Goal: Task Accomplishment & Management: Use online tool/utility

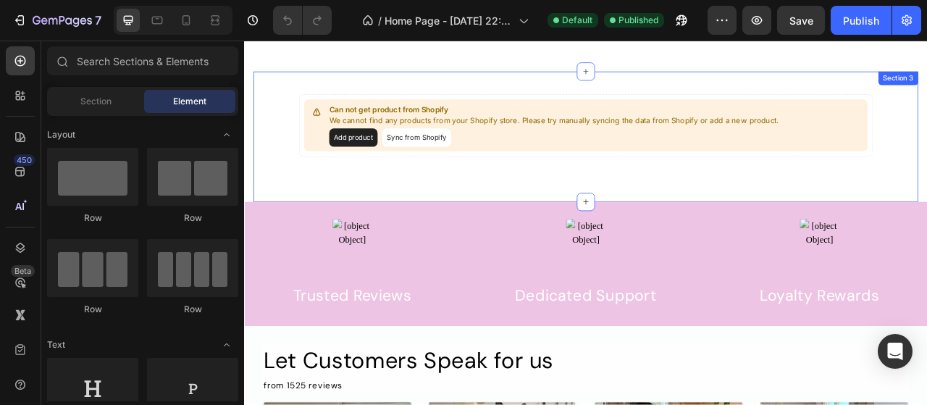
scroll to position [493, 0]
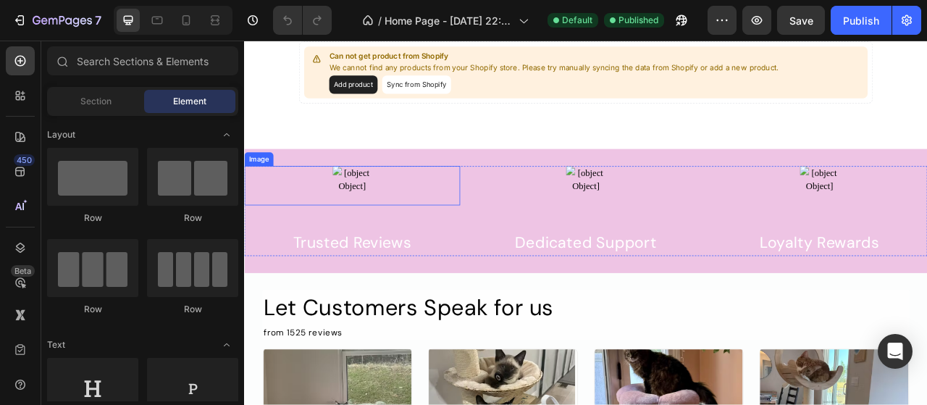
click at [403, 208] on img at bounding box center [381, 226] width 50 height 50
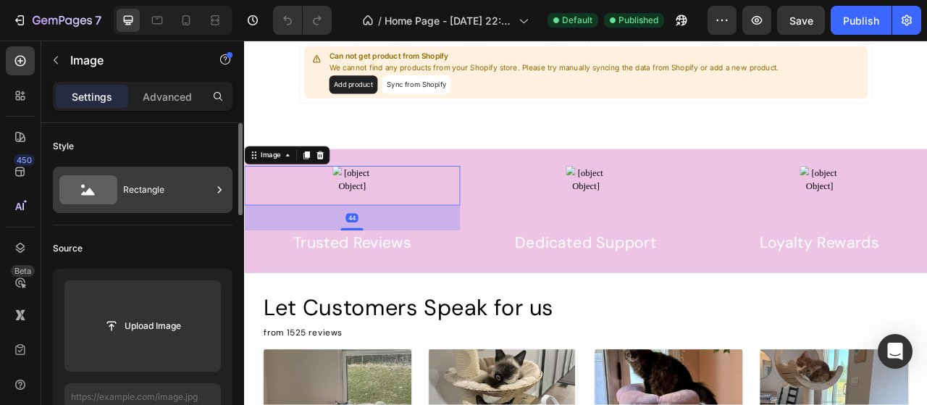
click at [165, 193] on div "Rectangle" at bounding box center [167, 189] width 88 height 33
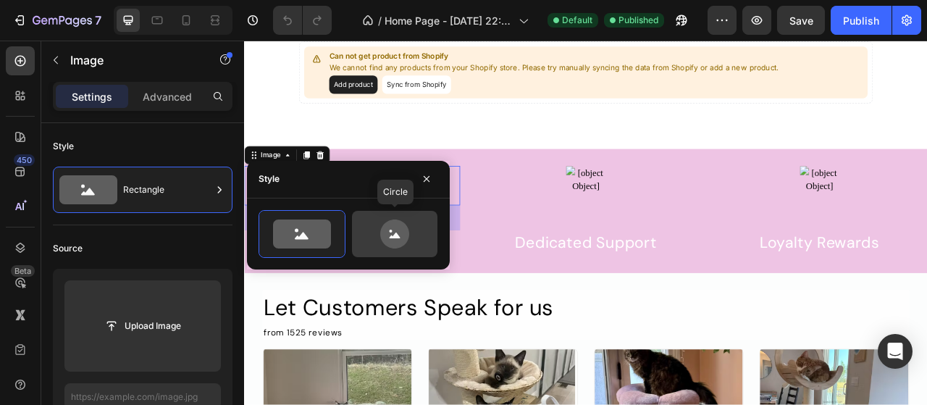
click at [392, 220] on icon at bounding box center [394, 234] width 29 height 29
type input "80"
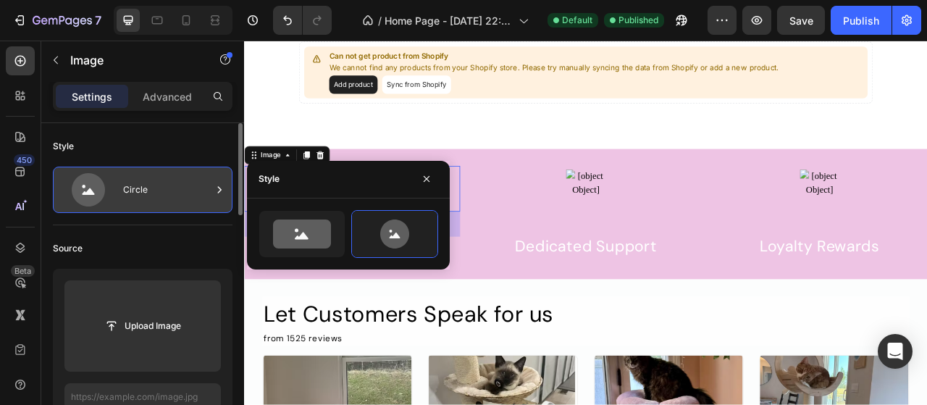
click at [157, 211] on div "Circle" at bounding box center [143, 190] width 180 height 46
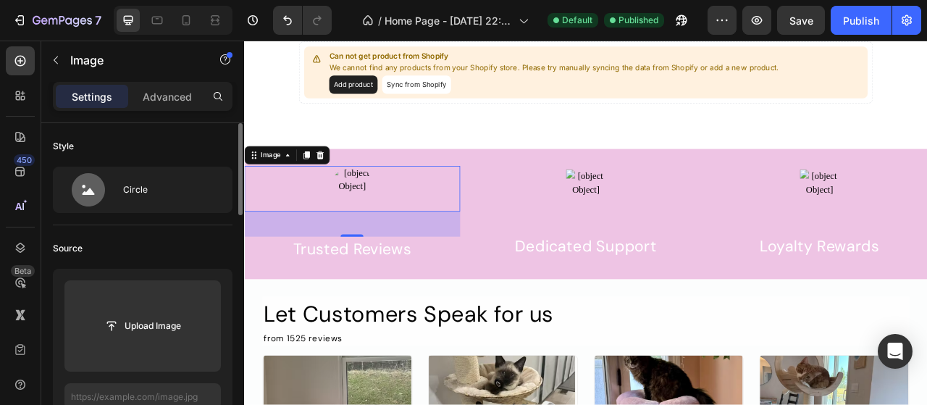
click at [193, 259] on div "Source" at bounding box center [143, 248] width 180 height 23
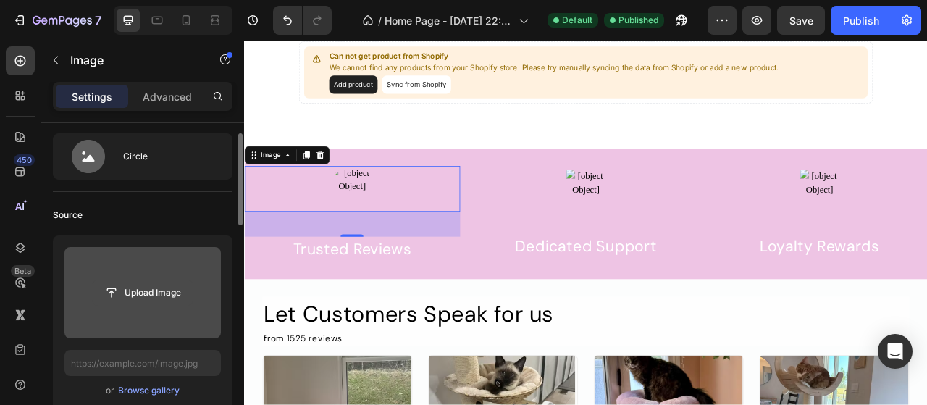
scroll to position [34, 0]
click at [169, 281] on input "file" at bounding box center [143, 292] width 100 height 25
click at [160, 302] on input "file" at bounding box center [143, 292] width 100 height 25
click at [170, 275] on input "file" at bounding box center [142, 291] width 157 height 91
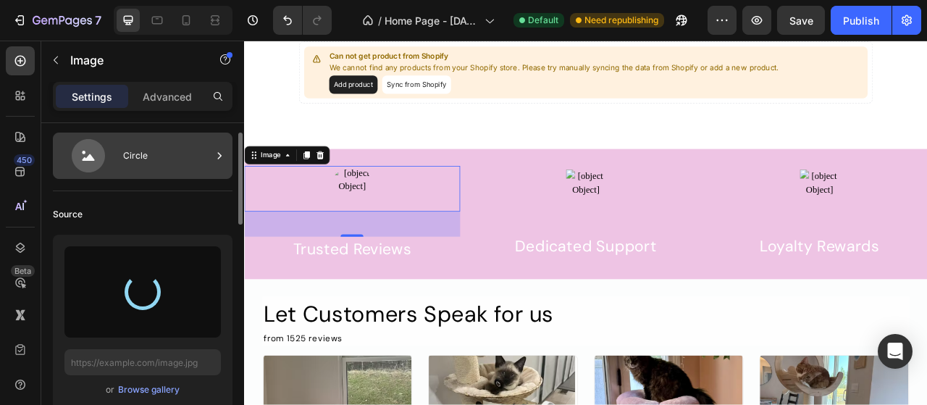
type input "[URL][DOMAIN_NAME]"
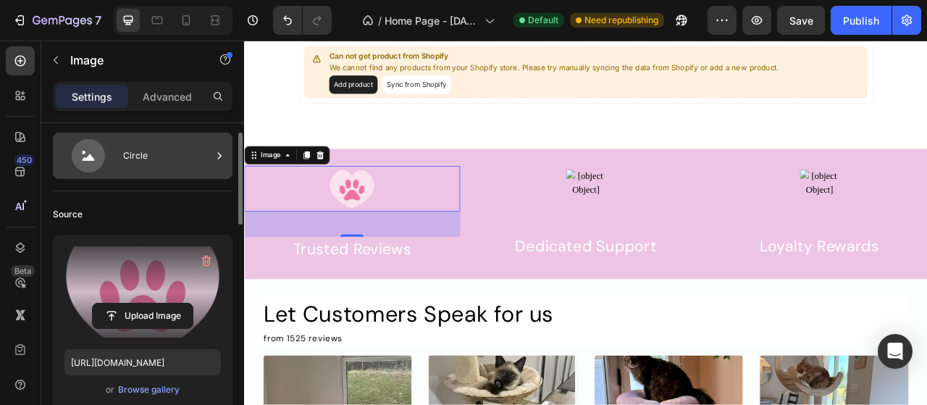
click at [186, 157] on div "Circle" at bounding box center [167, 155] width 88 height 33
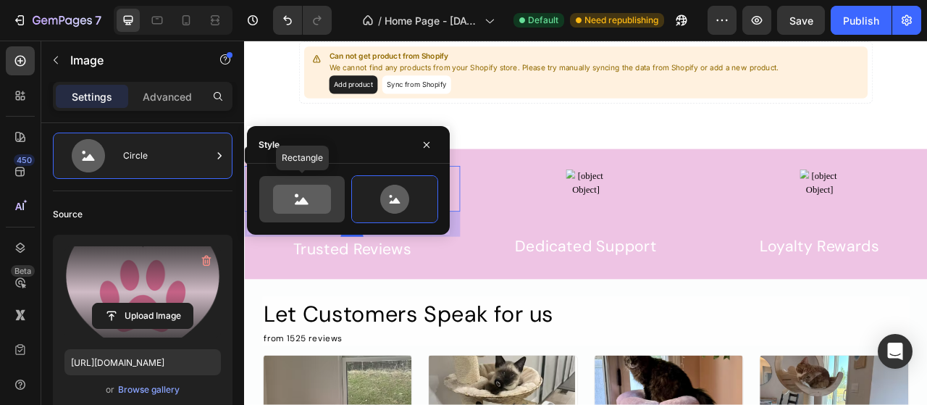
click at [275, 191] on icon at bounding box center [302, 199] width 58 height 29
type input "100"
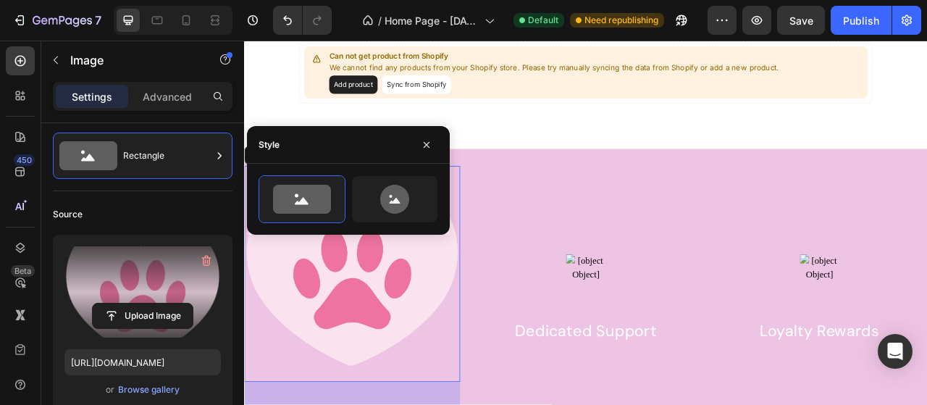
click at [163, 217] on div "Source" at bounding box center [143, 214] width 180 height 23
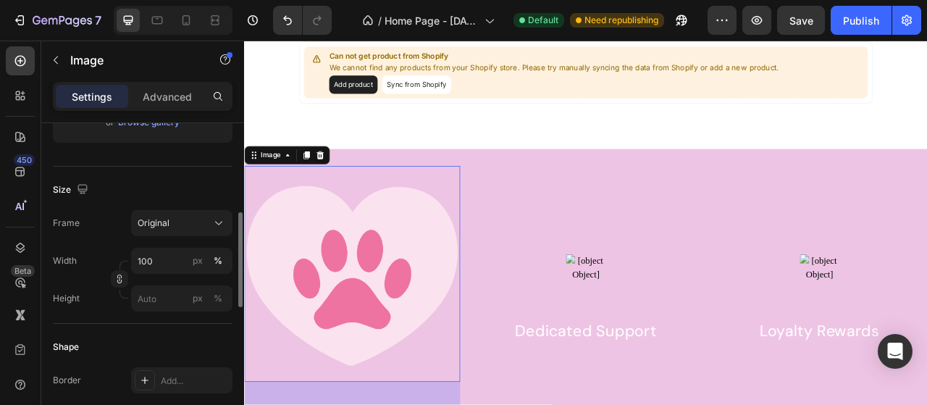
scroll to position [308, 0]
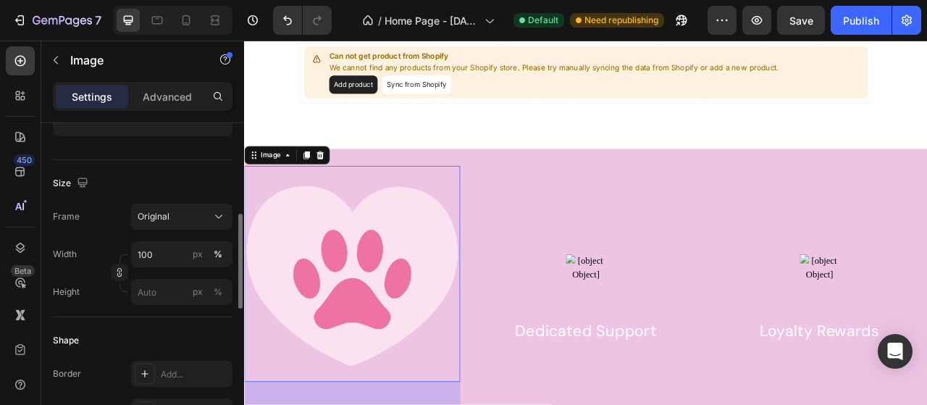
click at [176, 231] on div "Frame Original Width 100 px % Height px %" at bounding box center [143, 254] width 180 height 101
click at [181, 221] on div "Original" at bounding box center [173, 216] width 71 height 13
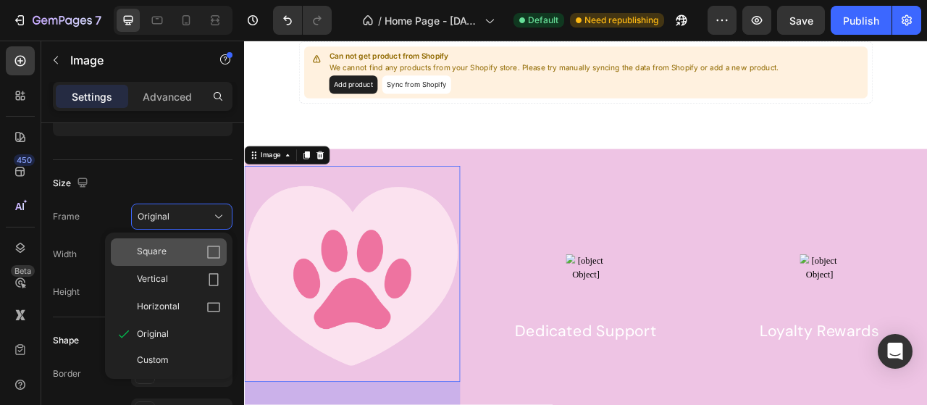
click at [193, 251] on div "Square" at bounding box center [179, 252] width 84 height 14
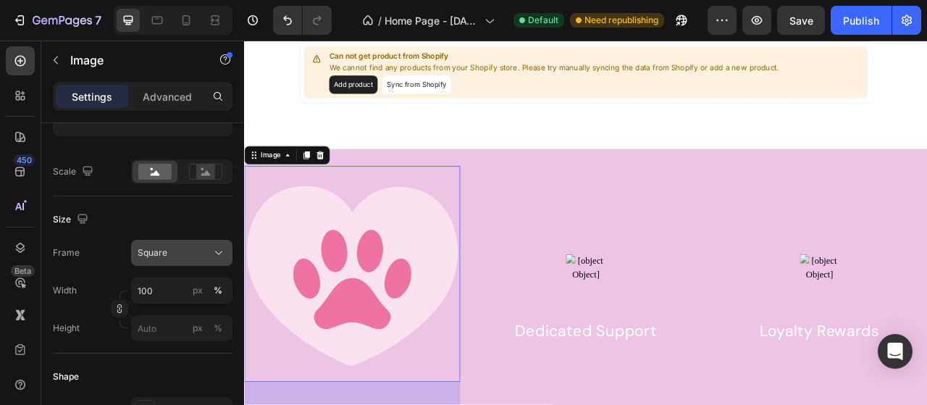
drag, startPoint x: 193, startPoint y: 251, endPoint x: 174, endPoint y: 248, distance: 19.8
click at [174, 248] on div "Square" at bounding box center [173, 252] width 71 height 13
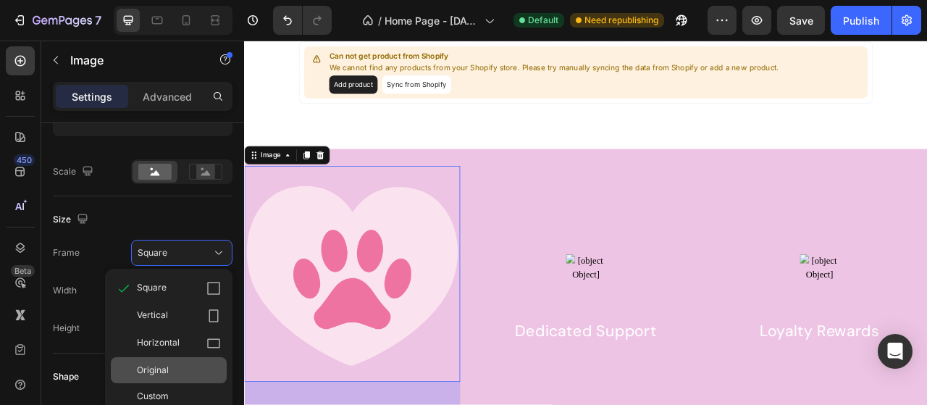
click at [170, 373] on div "Original" at bounding box center [179, 370] width 84 height 13
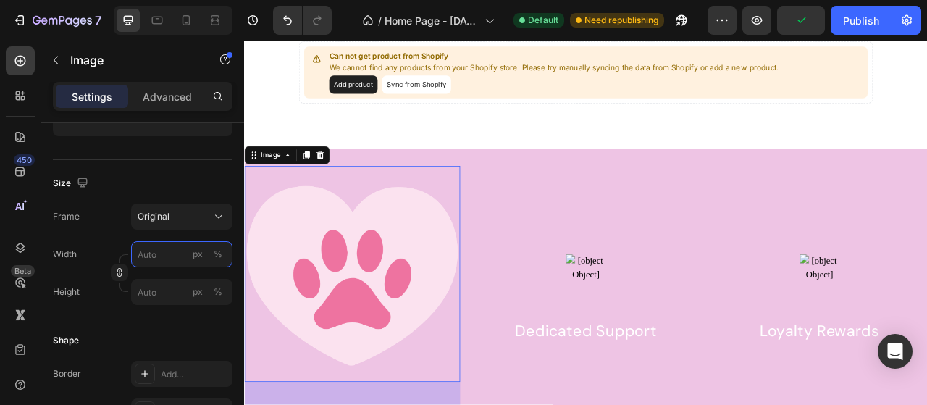
click at [162, 256] on input "px %" at bounding box center [181, 254] width 101 height 26
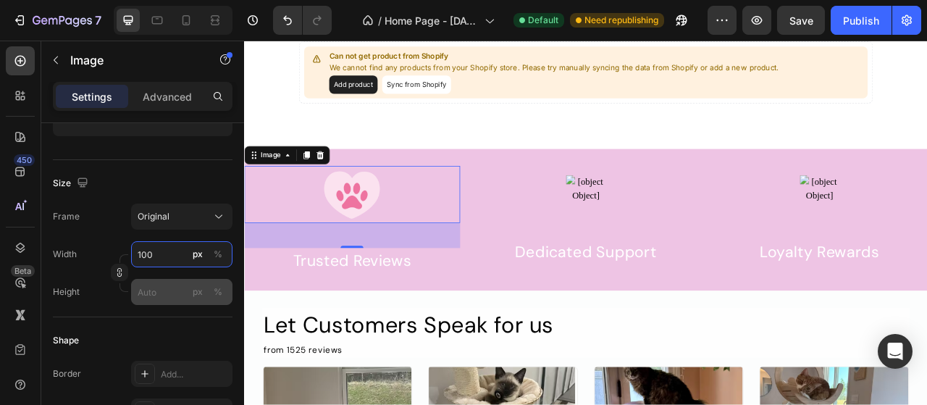
type input "100"
click at [152, 283] on input "px %" at bounding box center [181, 292] width 101 height 26
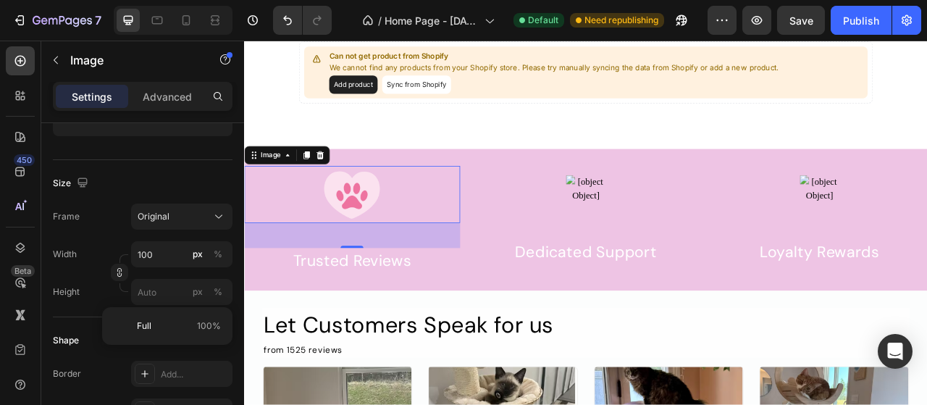
click at [101, 222] on div "Frame Original" at bounding box center [143, 217] width 180 height 26
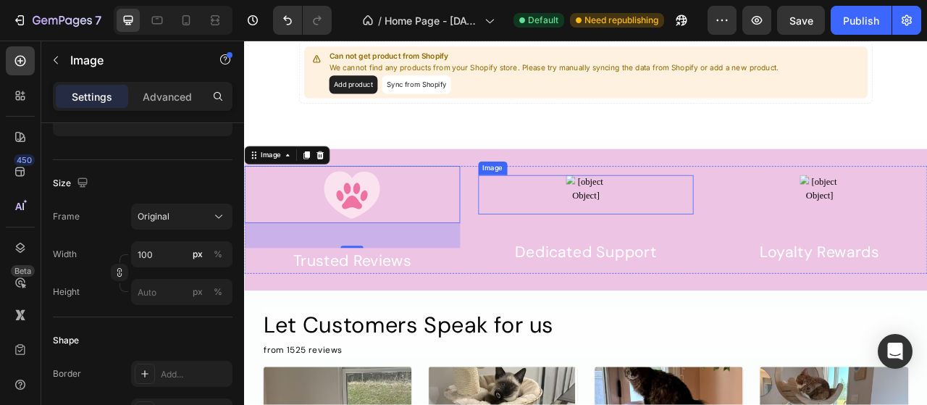
click at [678, 223] on img at bounding box center [679, 237] width 50 height 50
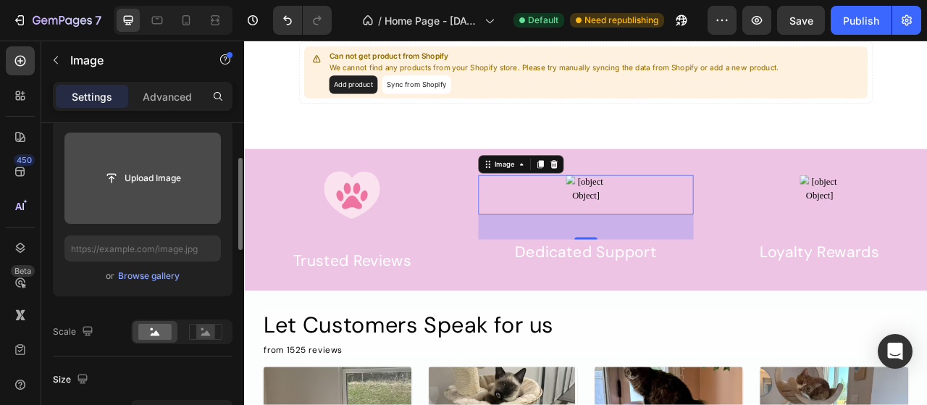
scroll to position [141, 0]
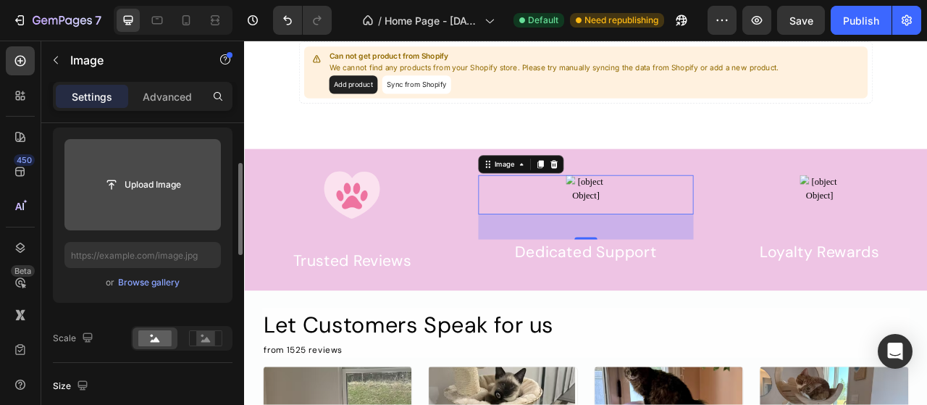
click at [145, 199] on input "file" at bounding box center [142, 184] width 157 height 91
type input "[URL][DOMAIN_NAME]"
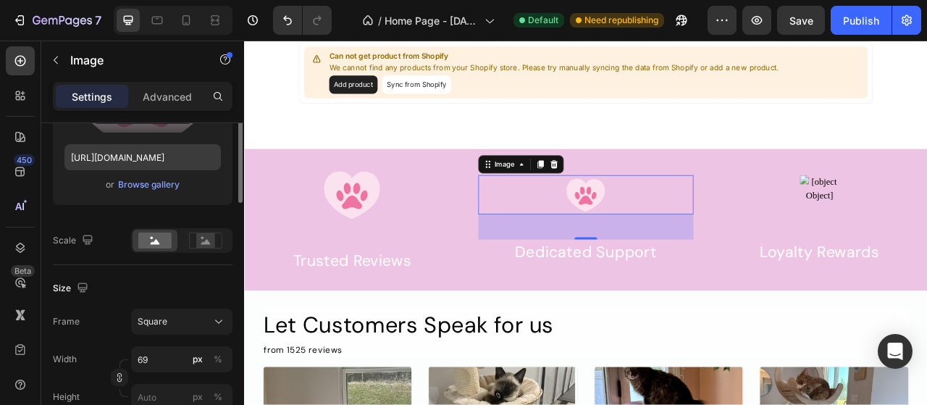
scroll to position [172, 0]
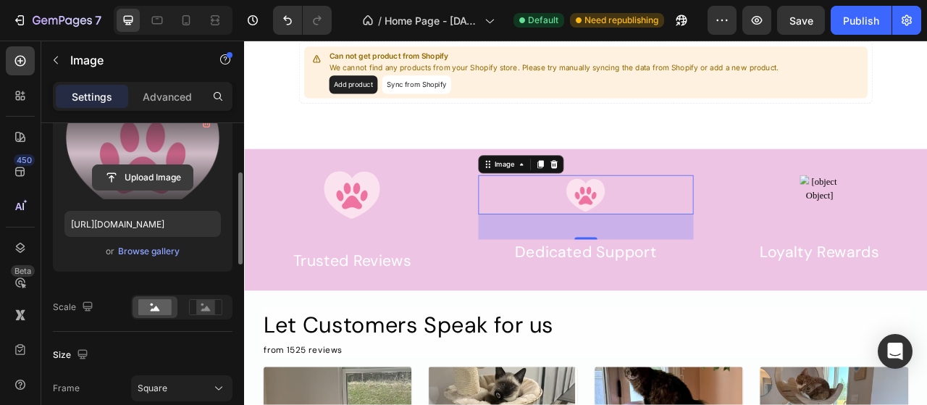
click at [167, 179] on input "file" at bounding box center [143, 177] width 100 height 25
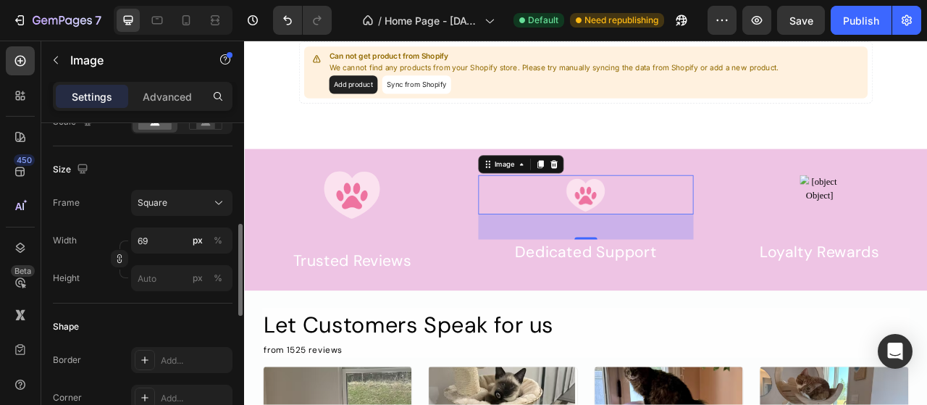
scroll to position [359, 0]
click at [165, 229] on input "69" at bounding box center [181, 240] width 101 height 26
type input "1"
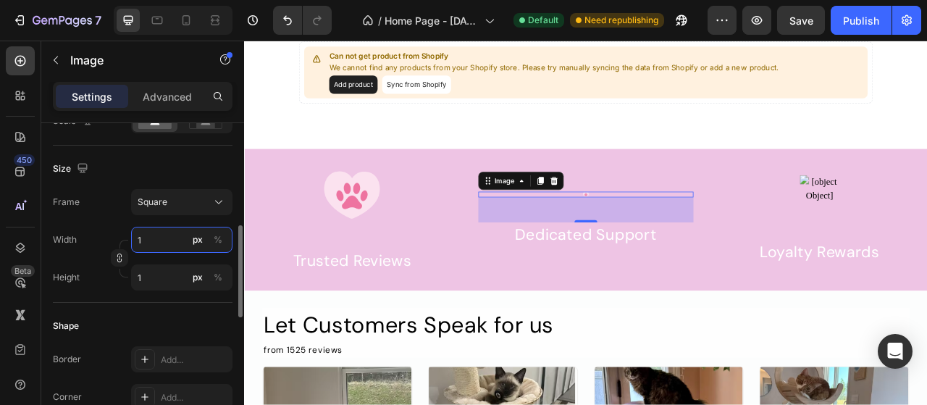
type input "10"
type input "100"
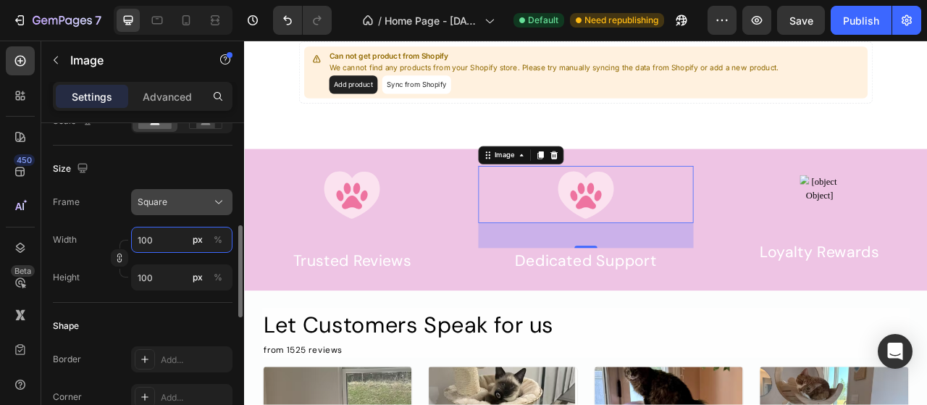
type input "100"
click at [178, 196] on div "Square" at bounding box center [173, 202] width 71 height 13
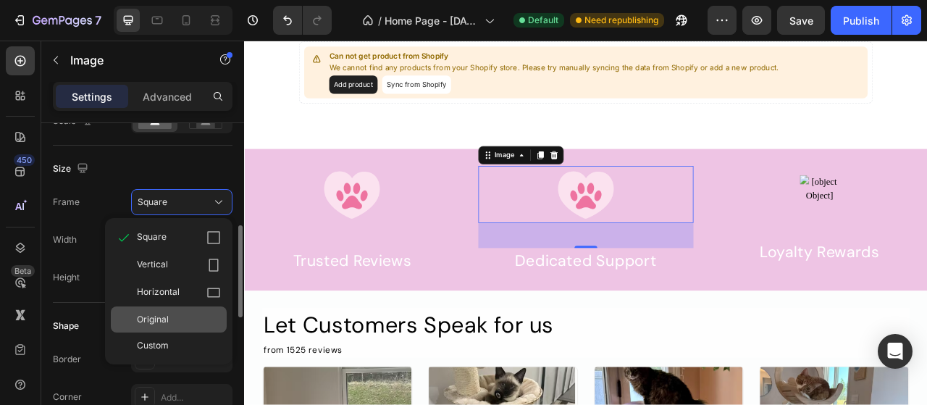
click at [182, 309] on div "Original" at bounding box center [169, 319] width 116 height 26
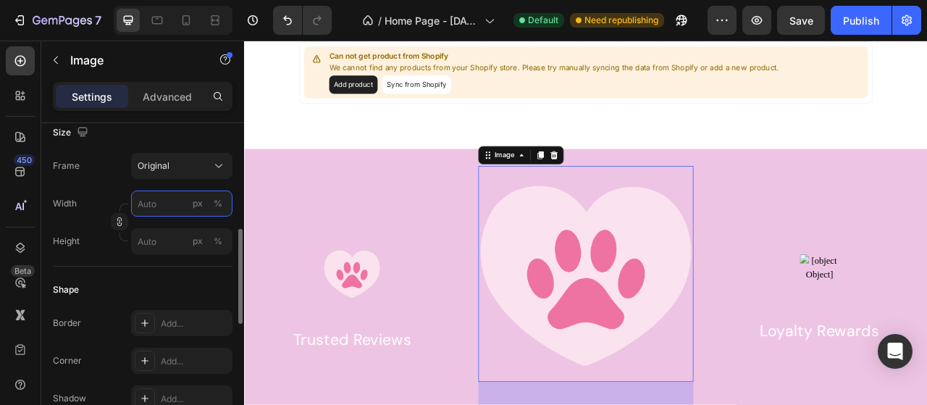
click at [179, 205] on input "px %" at bounding box center [181, 204] width 101 height 26
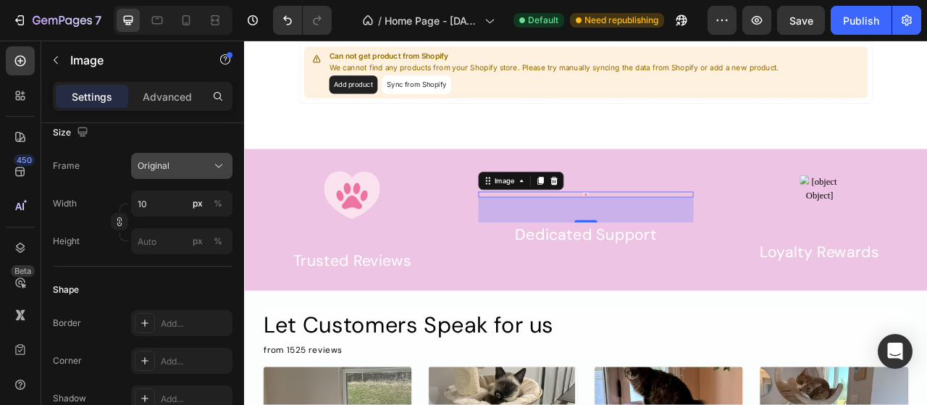
click at [160, 165] on span "Original" at bounding box center [154, 165] width 32 height 13
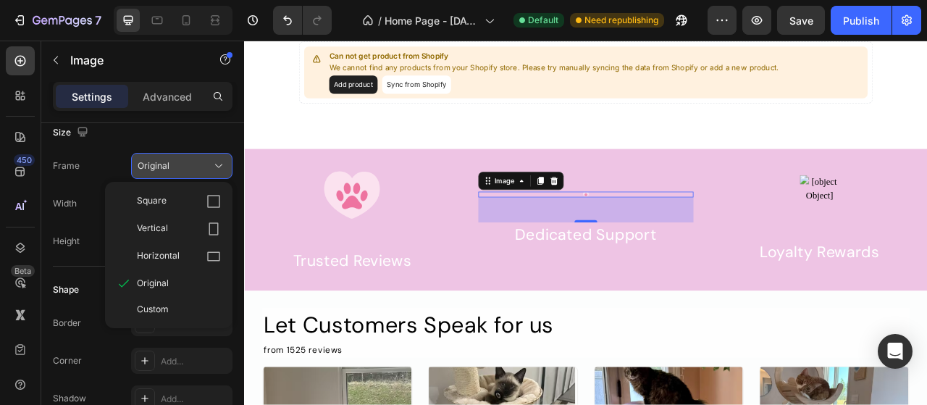
click at [160, 165] on span "Original" at bounding box center [154, 165] width 32 height 13
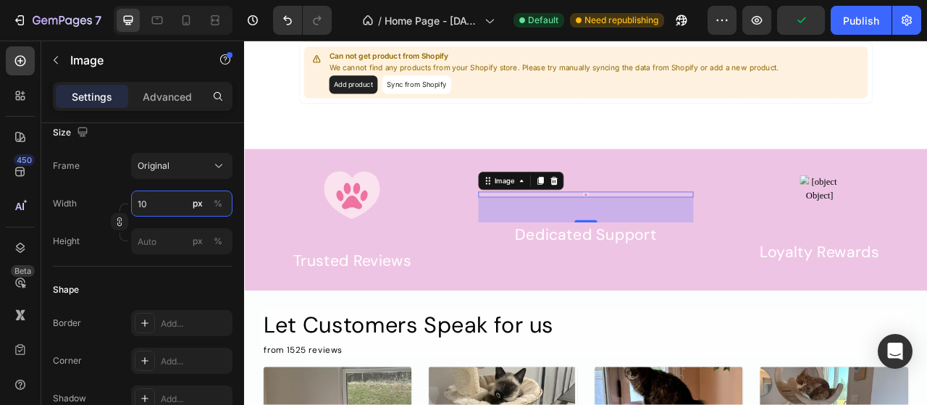
click at [174, 212] on input "10" at bounding box center [181, 204] width 101 height 26
type input "0"
type input "100"
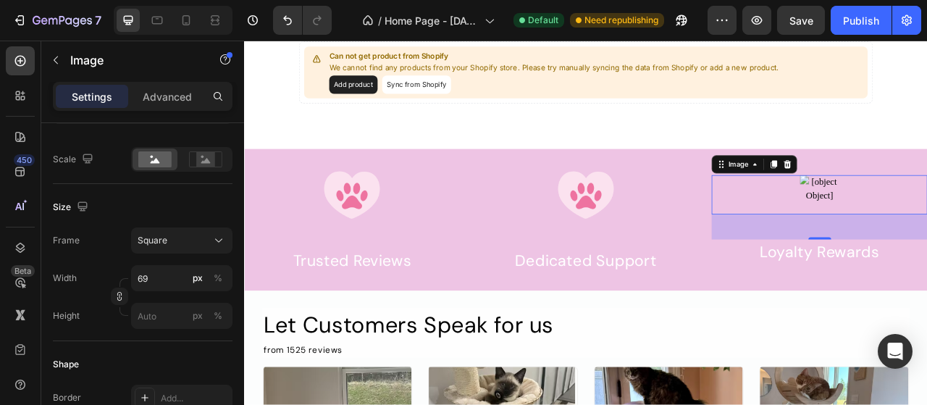
scroll to position [155, 0]
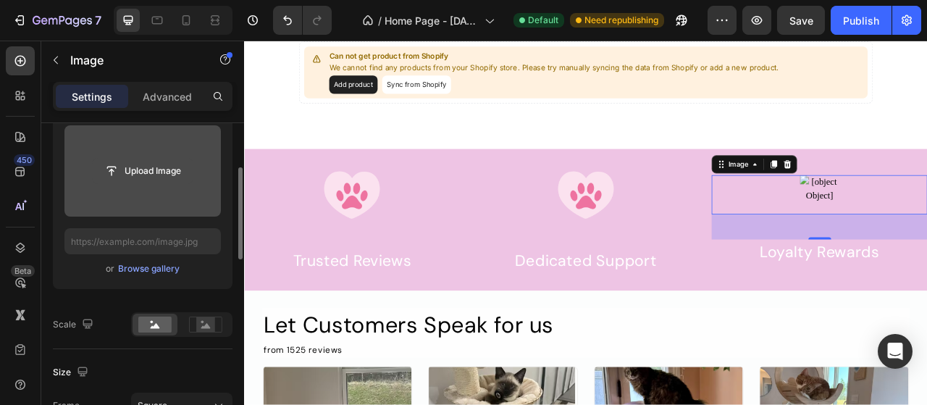
click at [152, 173] on input "file" at bounding box center [143, 171] width 100 height 25
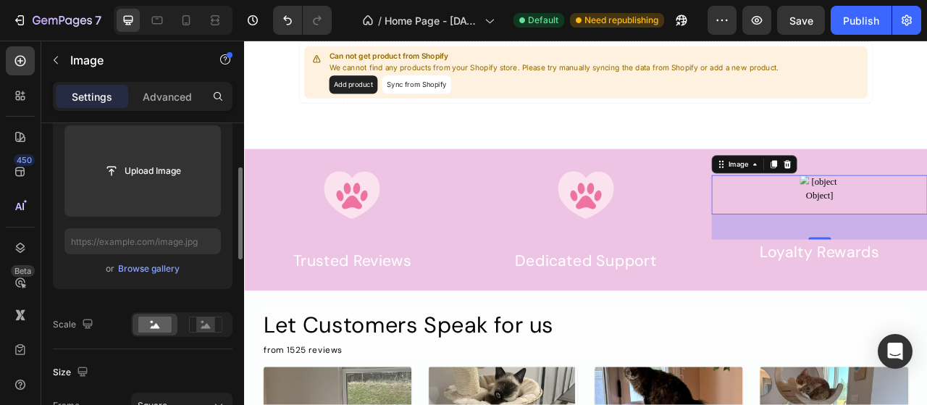
type input "[URL][DOMAIN_NAME]"
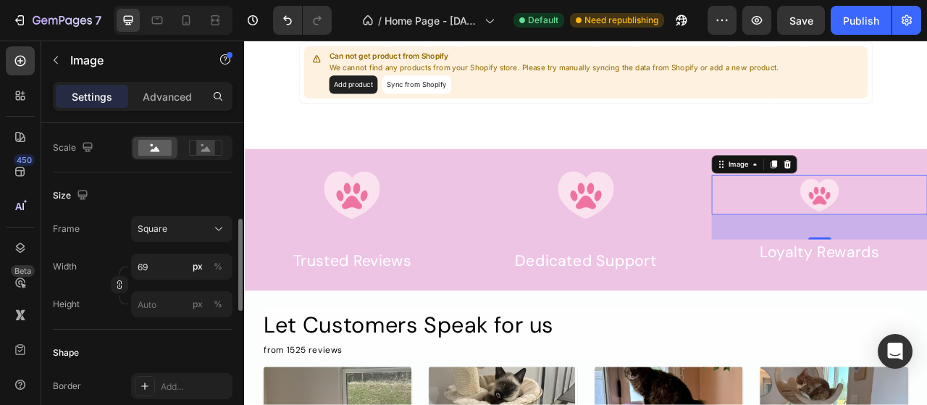
scroll to position [333, 0]
click at [155, 266] on input "69" at bounding box center [181, 266] width 101 height 26
type input "1"
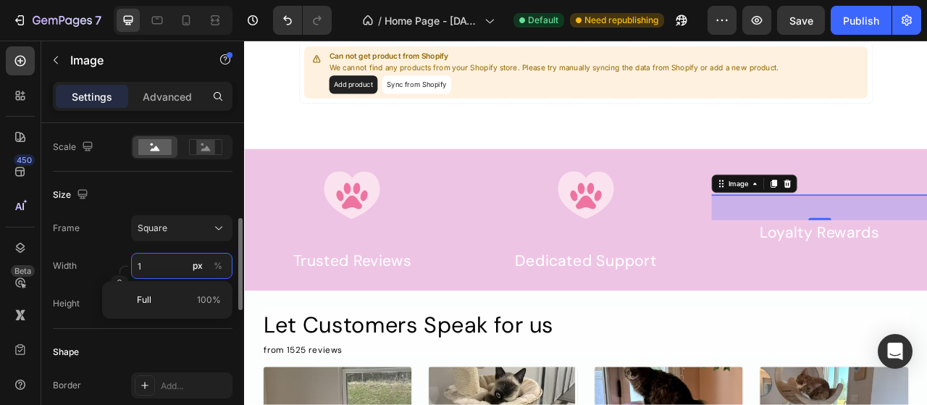
type input "10"
type input "100"
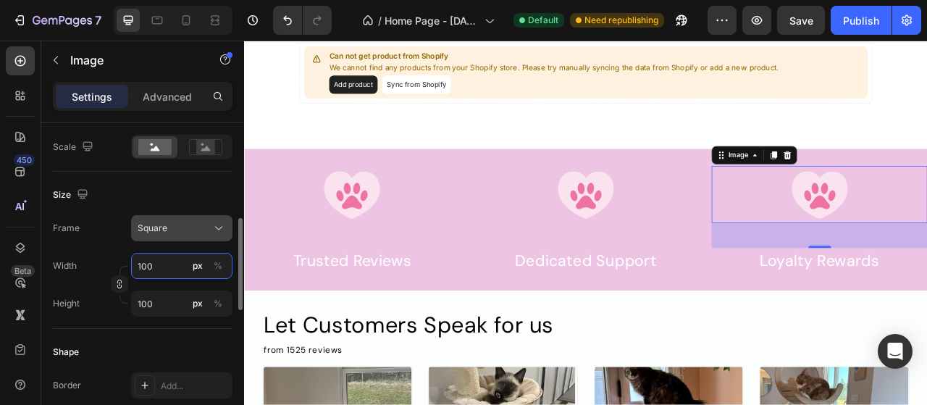
type input "100"
click at [185, 225] on div "Square" at bounding box center [173, 228] width 71 height 13
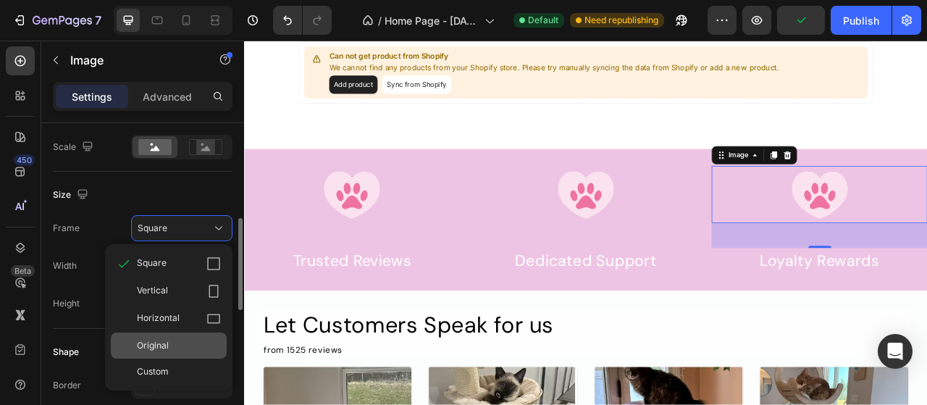
click at [166, 335] on div "Original" at bounding box center [169, 346] width 116 height 26
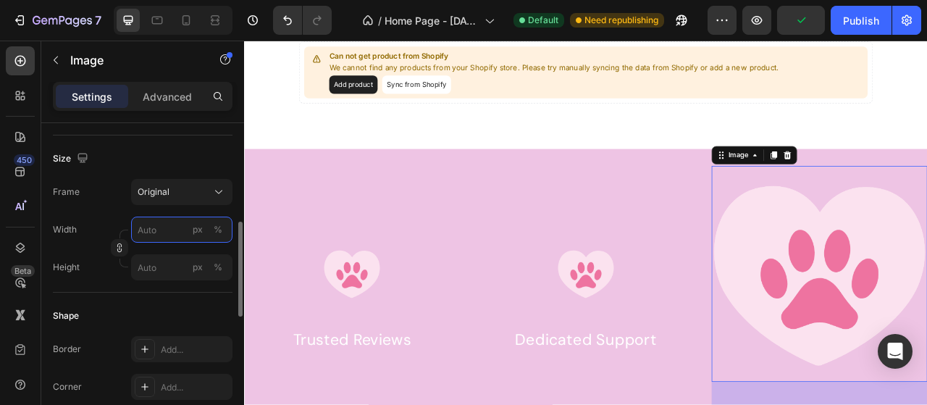
click at [163, 225] on input "px %" at bounding box center [181, 230] width 101 height 26
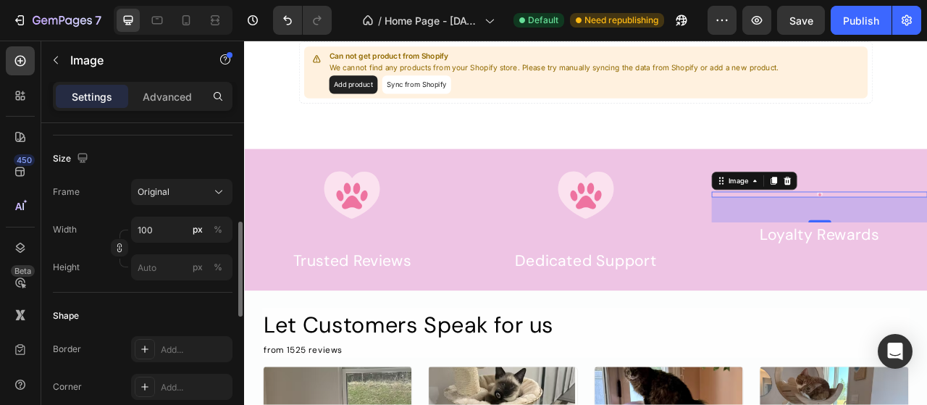
click at [175, 304] on div "Shape" at bounding box center [143, 315] width 180 height 23
click at [184, 228] on input "100" at bounding box center [181, 230] width 101 height 26
click at [184, 293] on div "Shape Border Add... Corner Add... Shadow Add..." at bounding box center [143, 371] width 180 height 157
click at [179, 233] on input "10" at bounding box center [181, 230] width 101 height 26
type input "0"
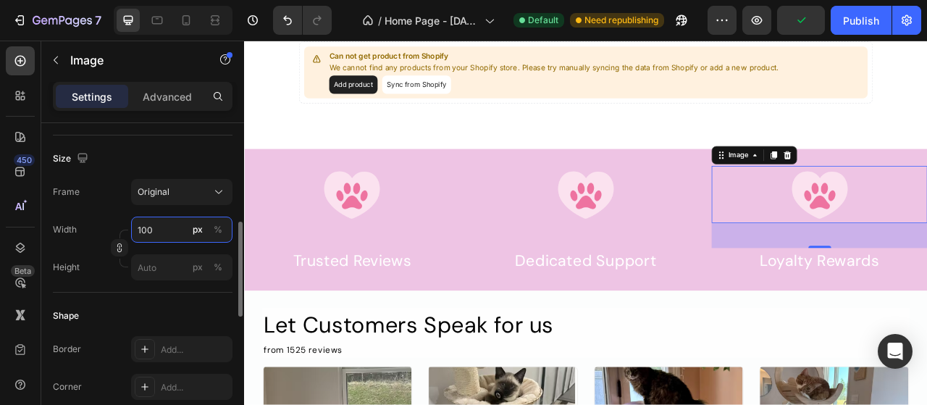
type input "100"
click at [180, 280] on div "Size Frame Original Width 100 px % Height px %" at bounding box center [143, 213] width 180 height 157
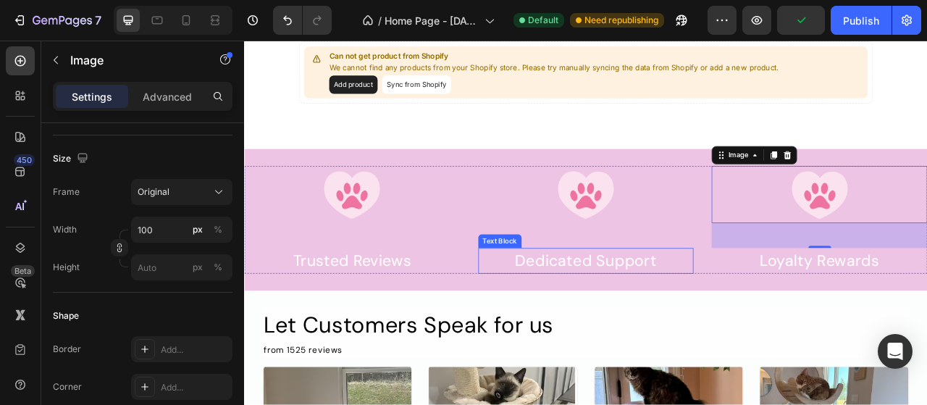
click at [650, 322] on div "Dedicated Support" at bounding box center [679, 321] width 275 height 33
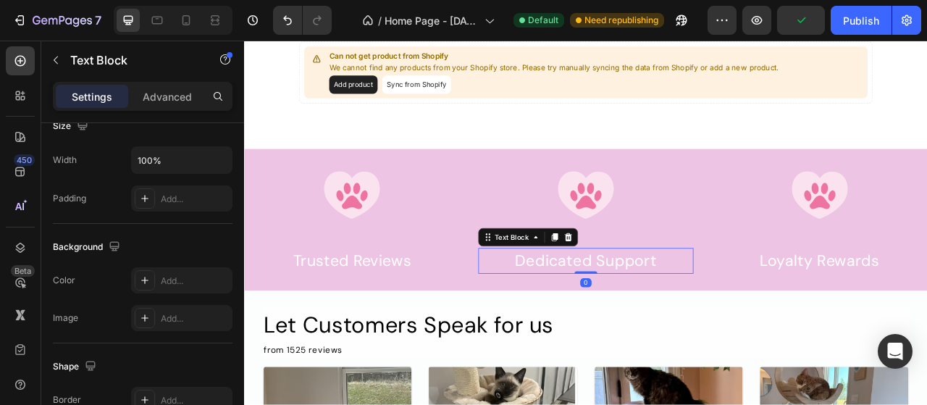
scroll to position [0, 0]
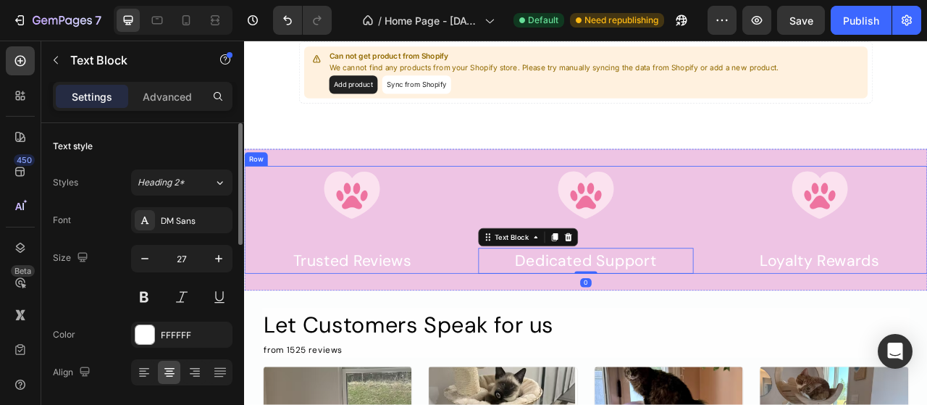
click at [740, 283] on div "Image Dedicated Support Text Block 0" at bounding box center [679, 269] width 275 height 137
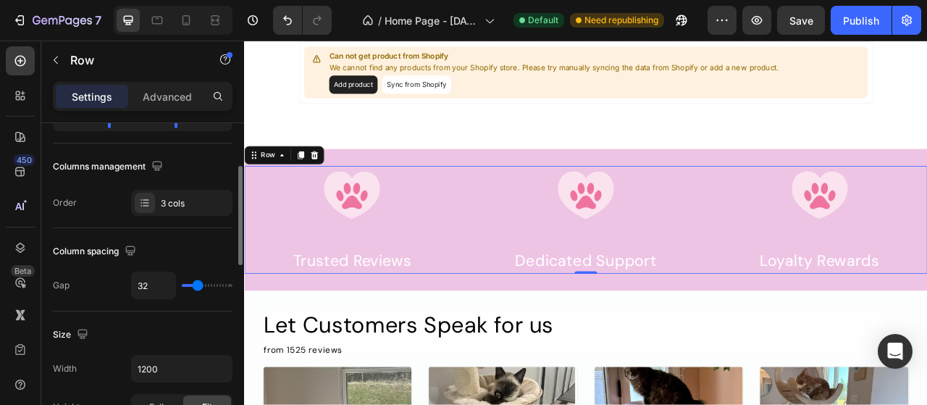
scroll to position [208, 0]
type input "10"
type input "7"
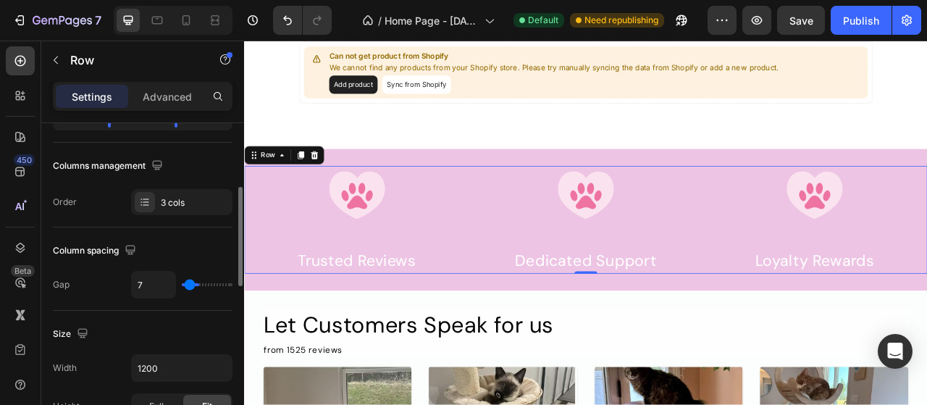
type input "0"
drag, startPoint x: 193, startPoint y: 283, endPoint x: 181, endPoint y: 291, distance: 14.3
type input "0"
click at [182, 286] on input "range" at bounding box center [207, 284] width 51 height 3
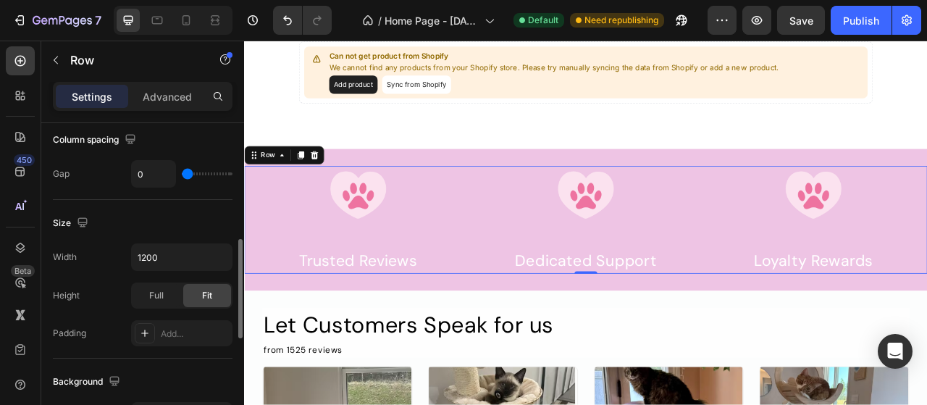
scroll to position [334, 0]
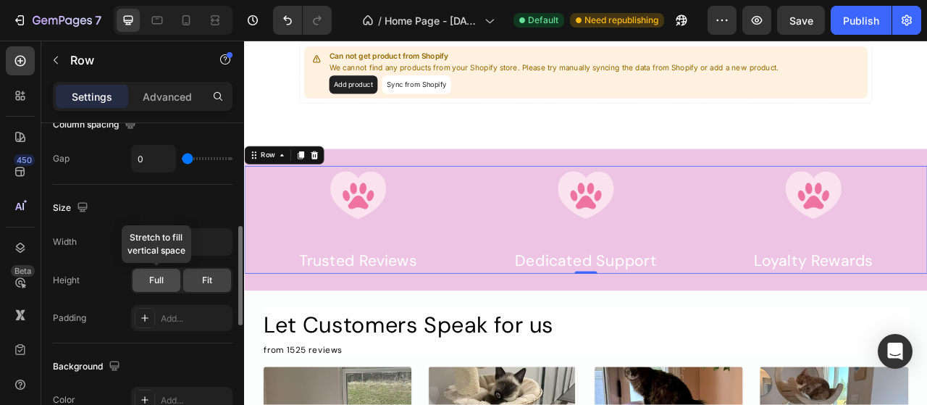
click at [168, 283] on div "Full" at bounding box center [157, 280] width 48 height 23
click at [199, 276] on div "Fit" at bounding box center [207, 280] width 48 height 23
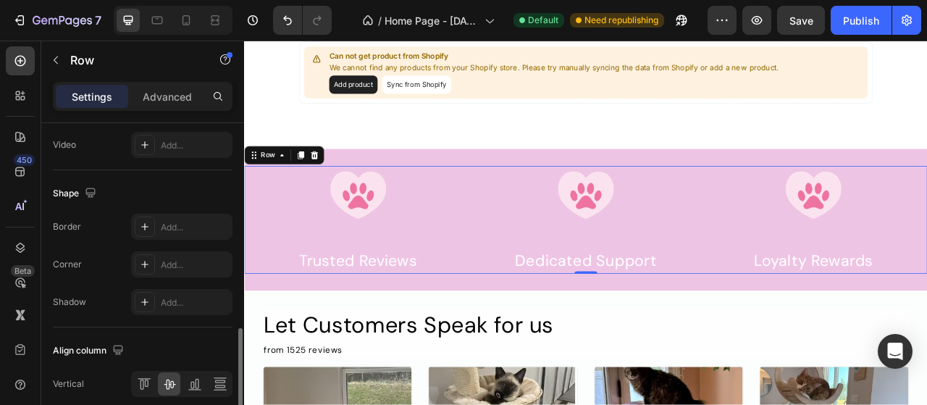
scroll to position [724, 0]
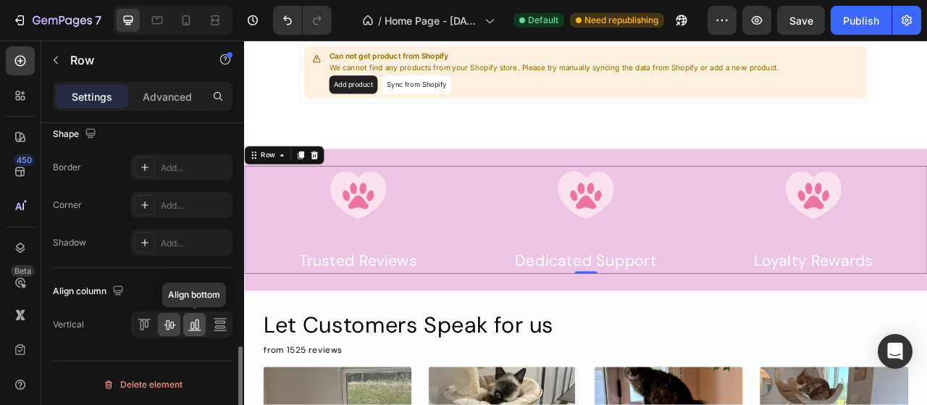
click at [190, 322] on icon at bounding box center [195, 324] width 14 height 14
click at [209, 322] on div at bounding box center [220, 324] width 22 height 23
click at [178, 327] on div at bounding box center [169, 324] width 22 height 23
click at [427, 335] on div "Trusted Reviews" at bounding box center [389, 321] width 290 height 33
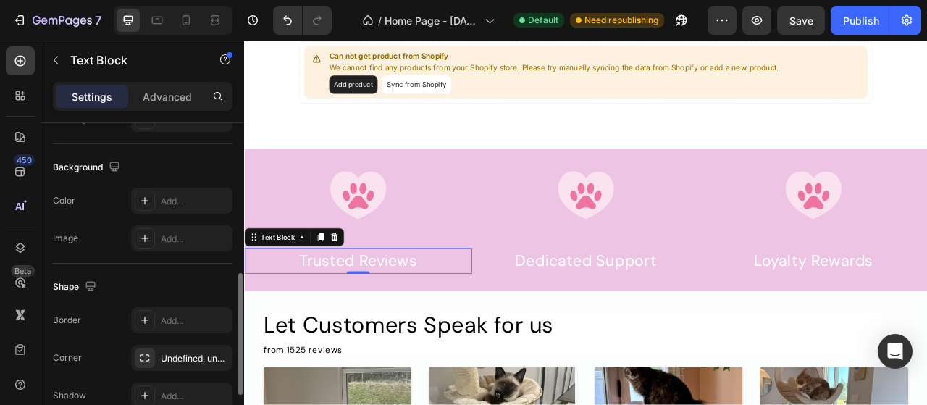
scroll to position [409, 0]
click at [172, 88] on div "Advanced" at bounding box center [167, 96] width 72 height 23
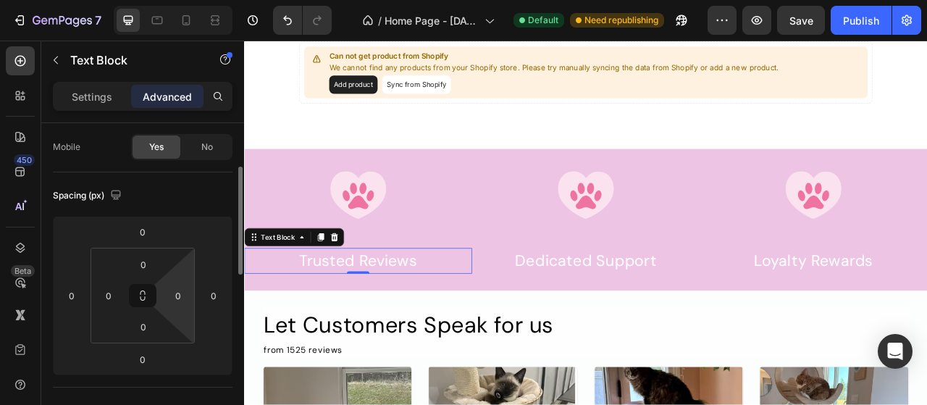
scroll to position [104, 0]
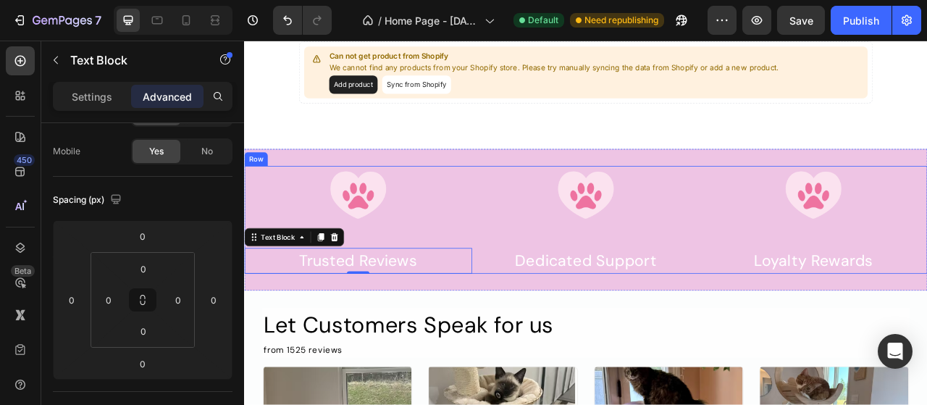
click at [412, 288] on div "Image Trusted Reviews Text Block 0" at bounding box center [389, 269] width 290 height 137
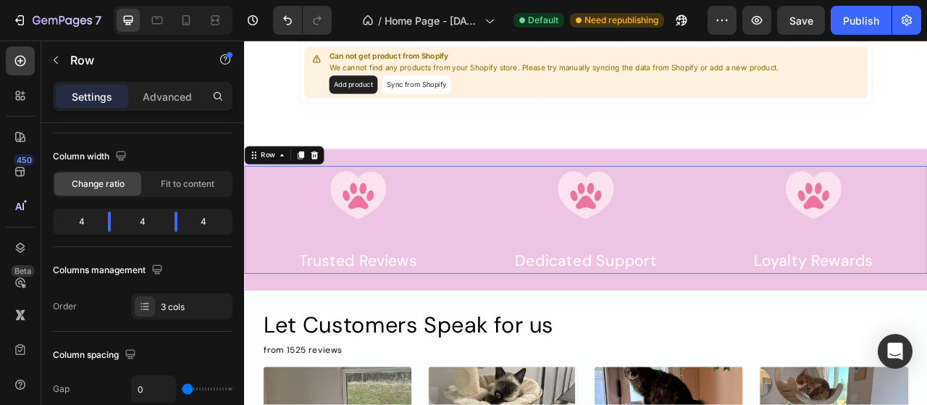
scroll to position [0, 0]
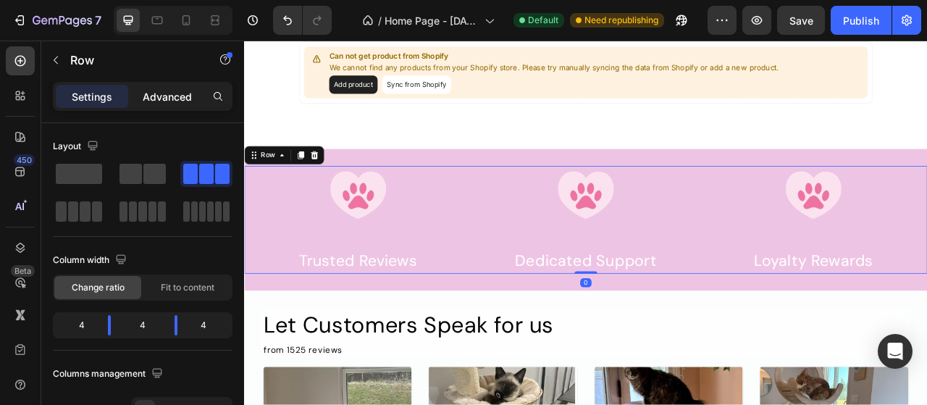
click at [175, 93] on p "Advanced" at bounding box center [167, 96] width 49 height 15
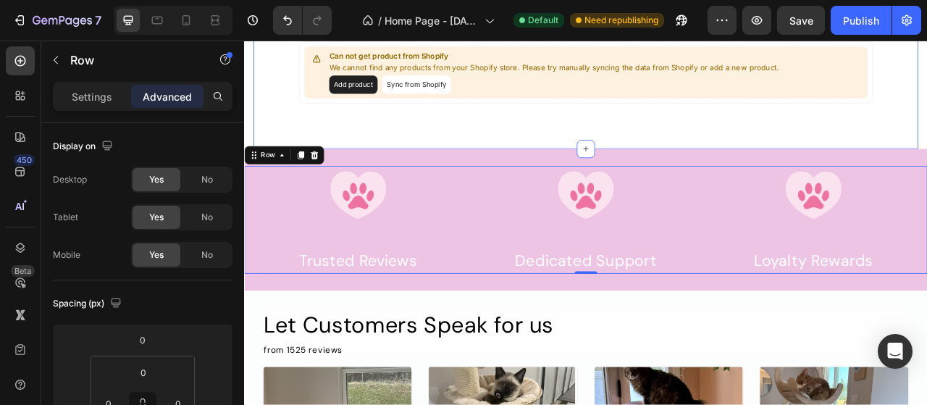
click at [601, 146] on div "Can not get product from Shopify We cannot find any products from your Shopify …" at bounding box center [679, 96] width 846 height 166
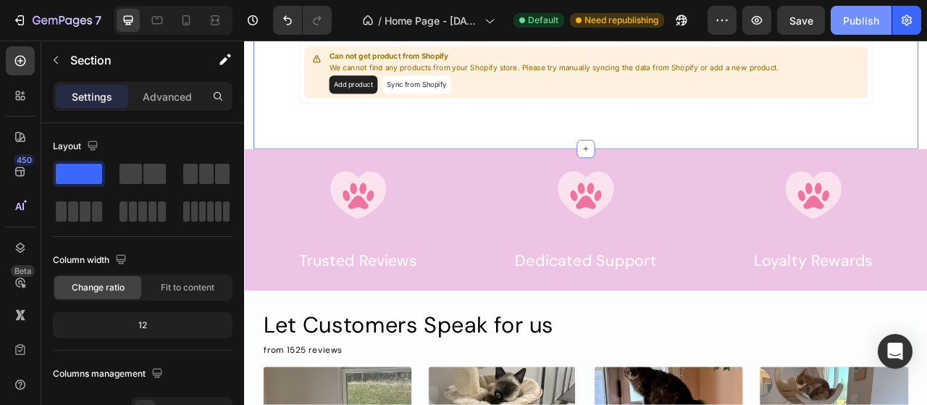
click at [875, 24] on div "Publish" at bounding box center [861, 20] width 36 height 15
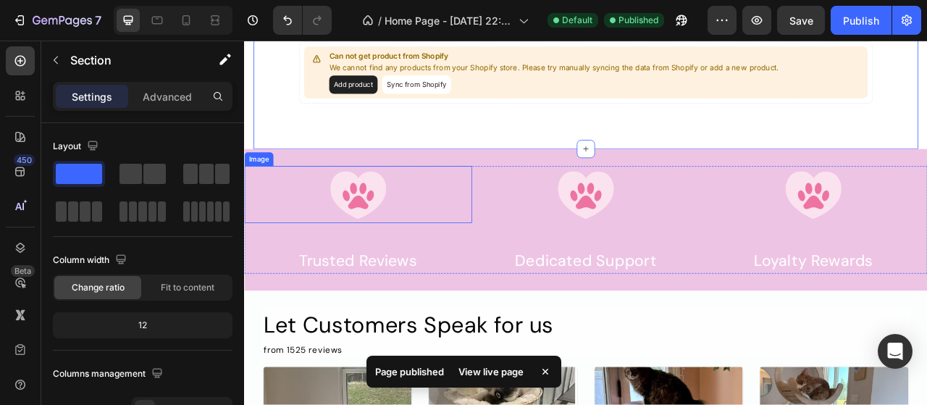
click at [404, 222] on img at bounding box center [389, 237] width 72 height 72
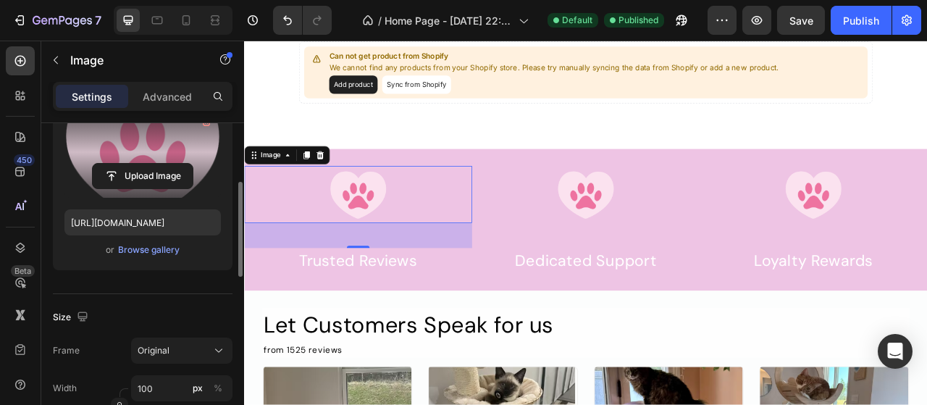
scroll to position [171, 0]
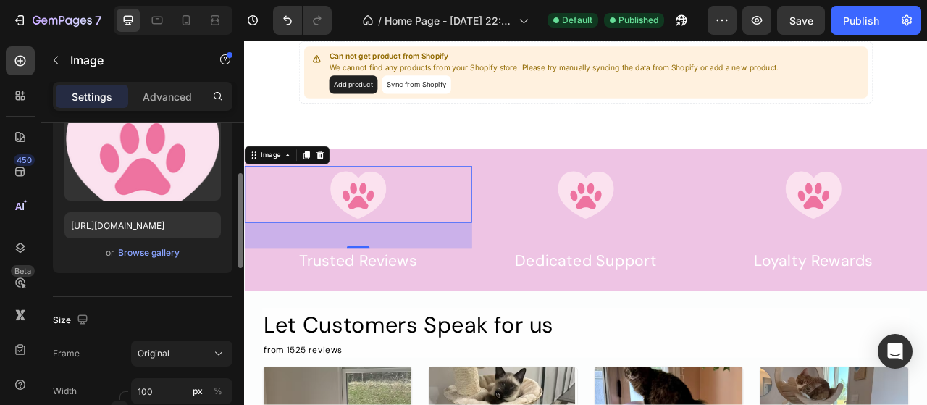
click at [178, 83] on div "Settings Advanced" at bounding box center [143, 96] width 180 height 29
click at [180, 93] on p "Advanced" at bounding box center [167, 96] width 49 height 15
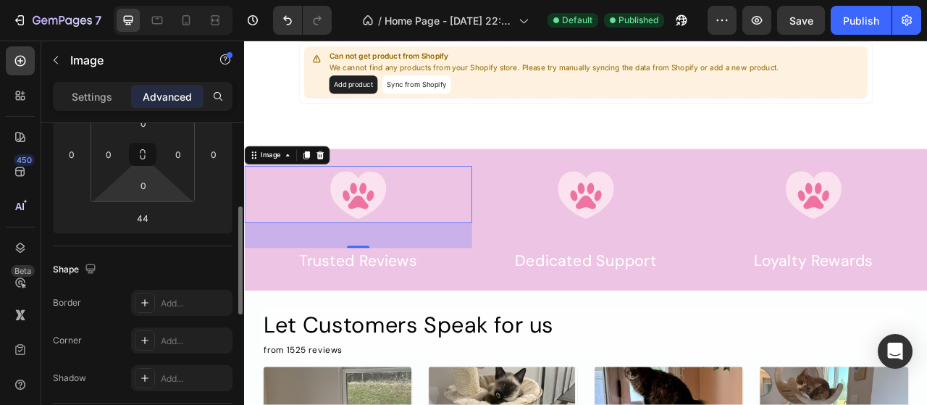
scroll to position [175, 0]
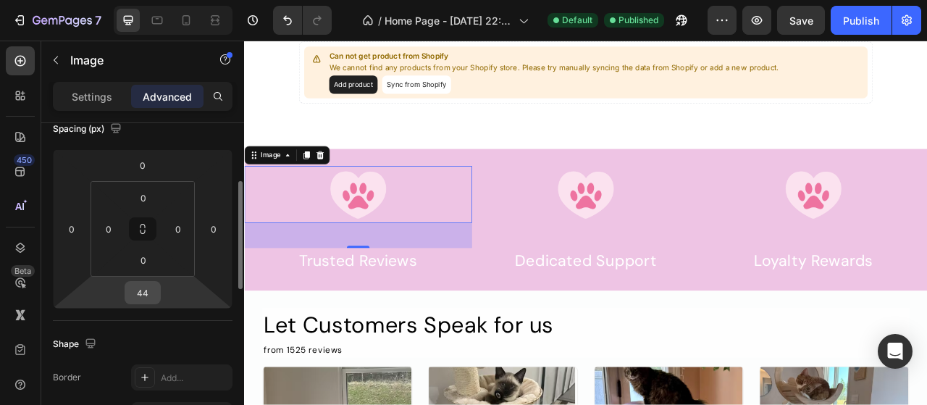
click at [149, 286] on input "44" at bounding box center [142, 293] width 29 height 22
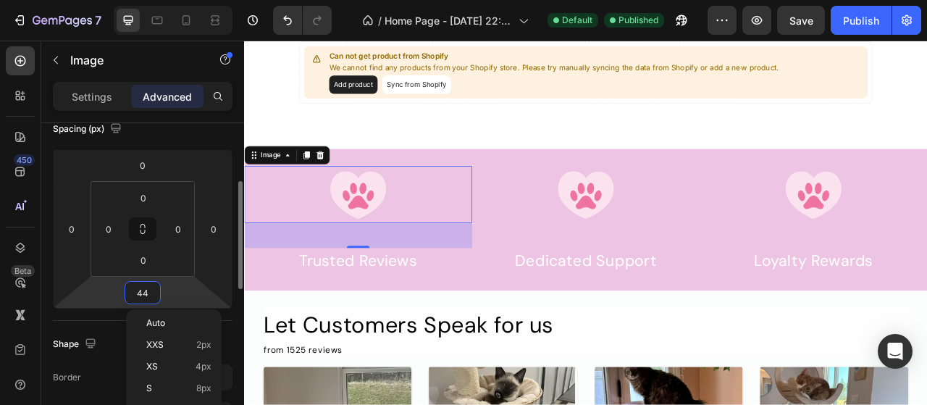
type input "0"
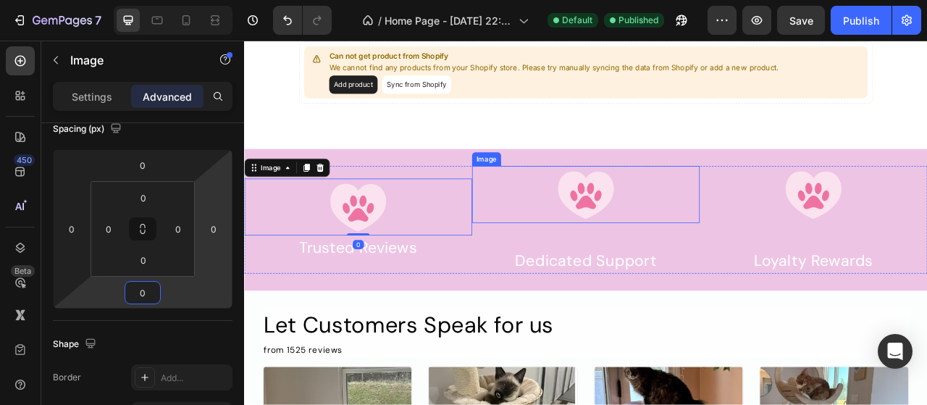
click at [662, 230] on img at bounding box center [679, 237] width 72 height 72
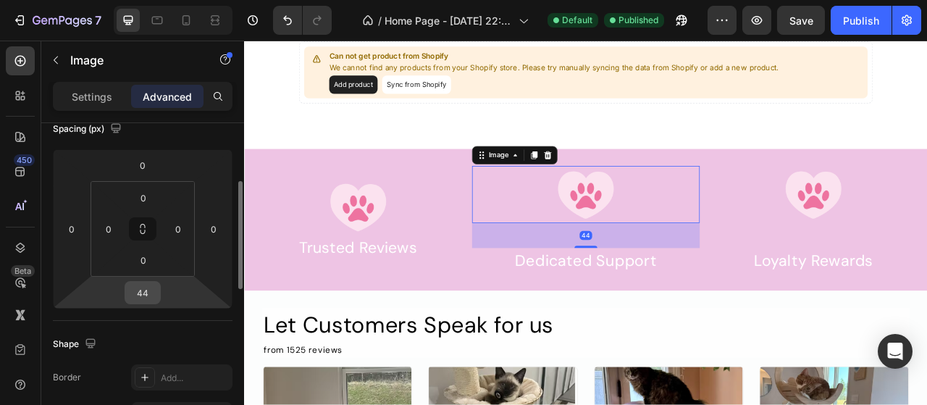
click at [151, 293] on input "44" at bounding box center [142, 293] width 29 height 22
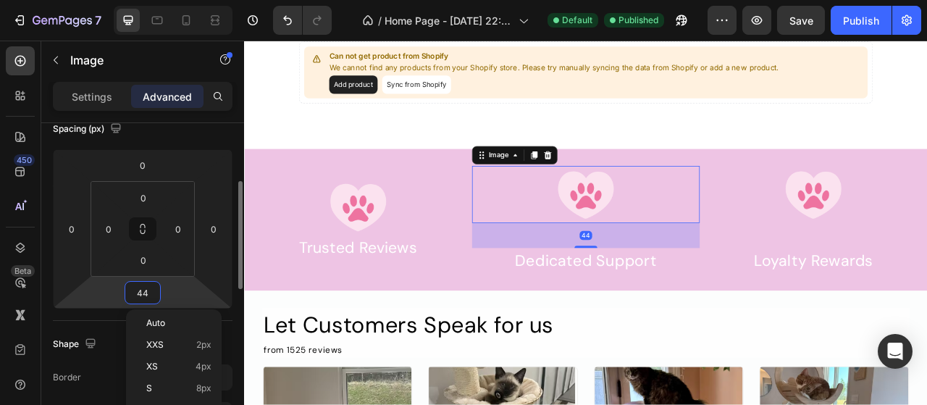
type input "0"
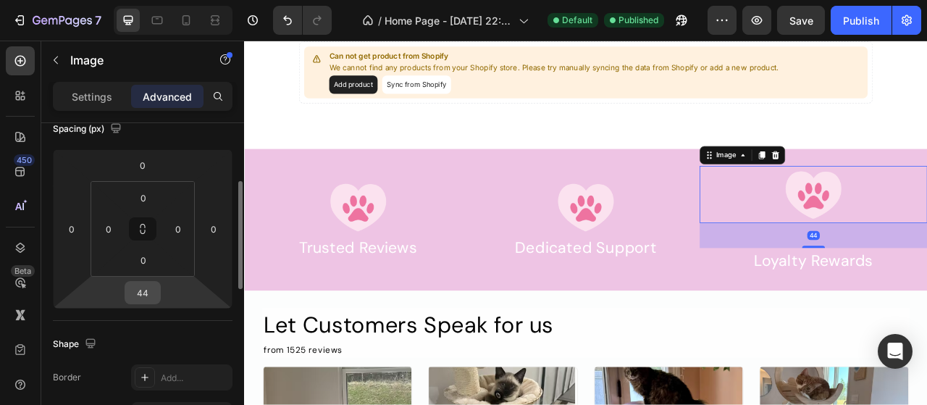
click at [159, 297] on div "44" at bounding box center [143, 292] width 36 height 23
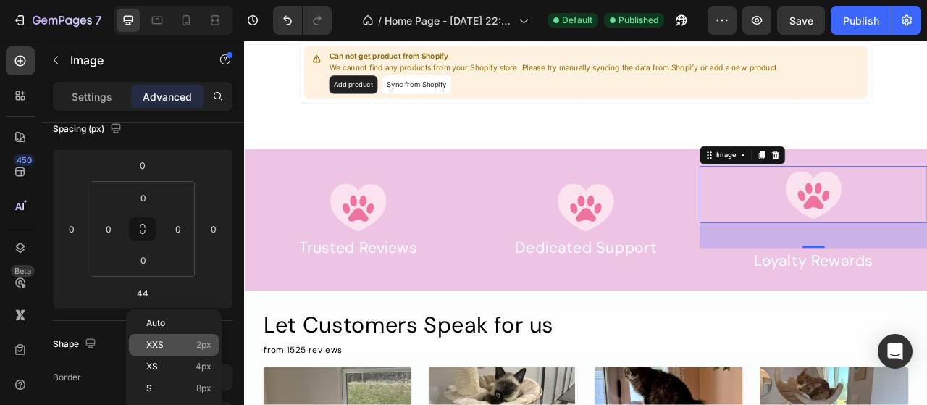
click at [175, 344] on p "XXS 2px" at bounding box center [178, 345] width 65 height 10
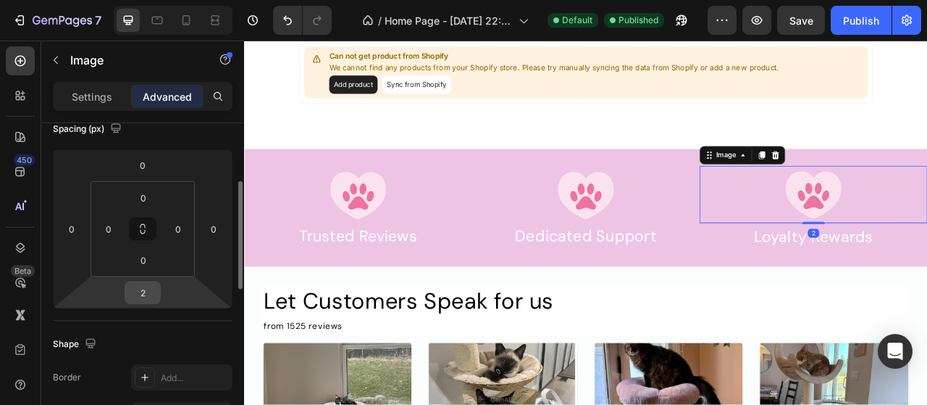
click at [143, 291] on input "2" at bounding box center [142, 293] width 29 height 22
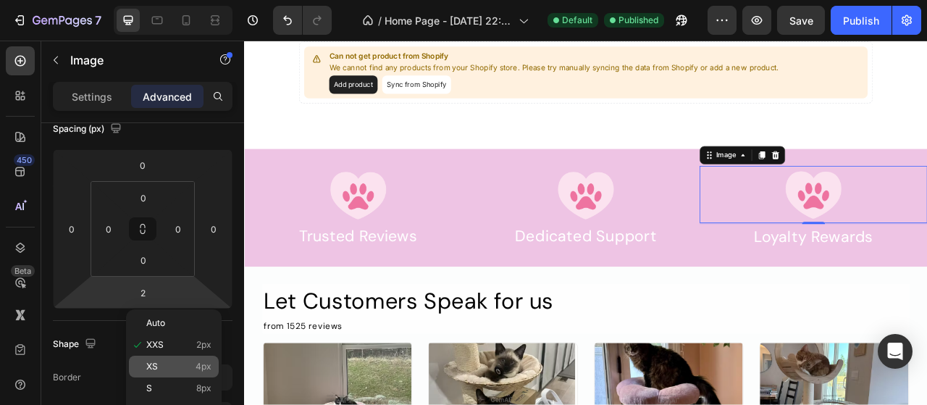
click at [175, 363] on p "XS 4px" at bounding box center [178, 367] width 65 height 10
type input "4"
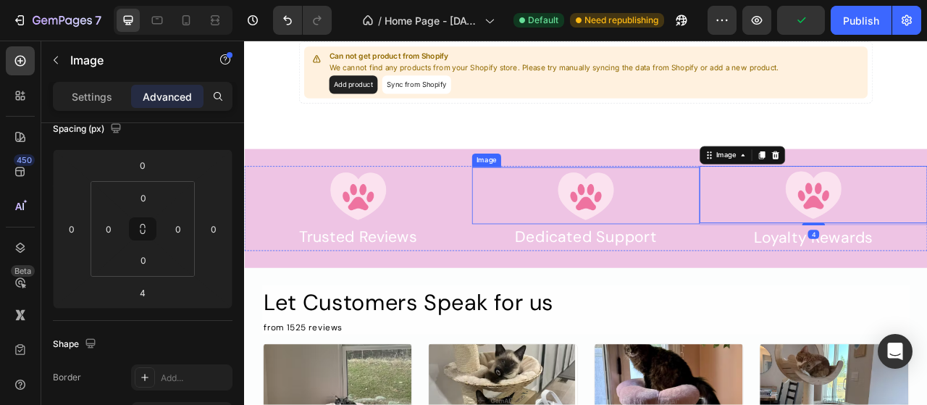
click at [694, 251] on img at bounding box center [679, 238] width 72 height 72
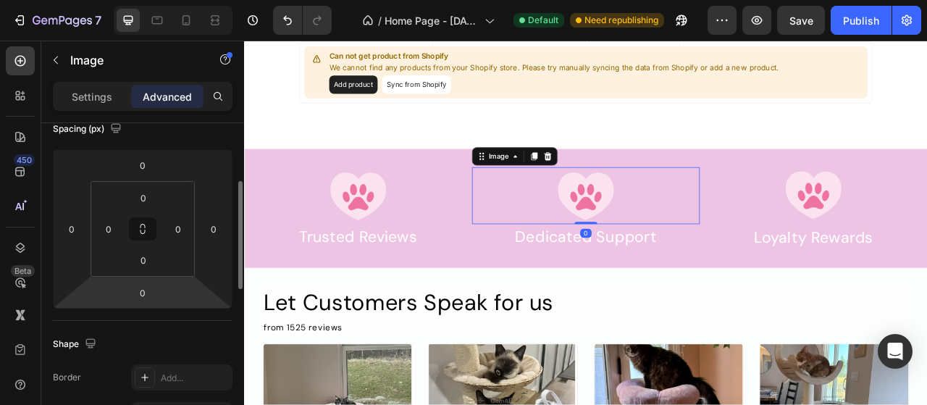
click at [183, 0] on html "7 Version history / Home Page - [DATE] 22:15:22 Default Need republishing Previ…" at bounding box center [463, 0] width 927 height 0
click at [139, 291] on input "0" at bounding box center [142, 293] width 29 height 22
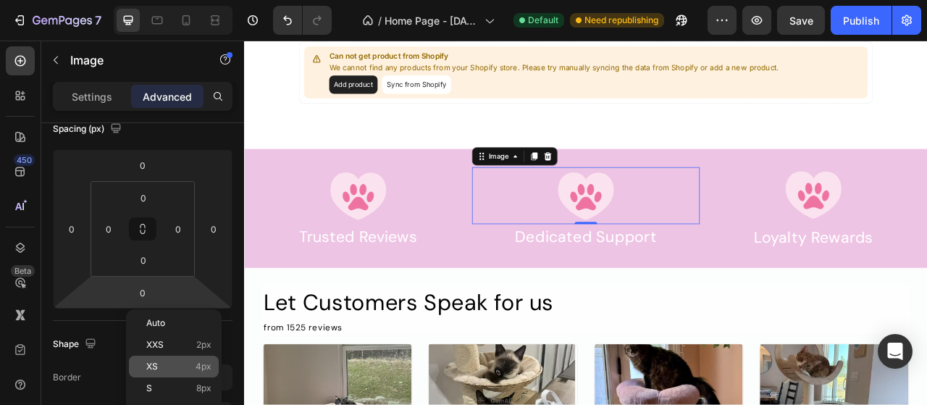
click at [181, 360] on div "XS 4px" at bounding box center [174, 367] width 90 height 22
type input "4"
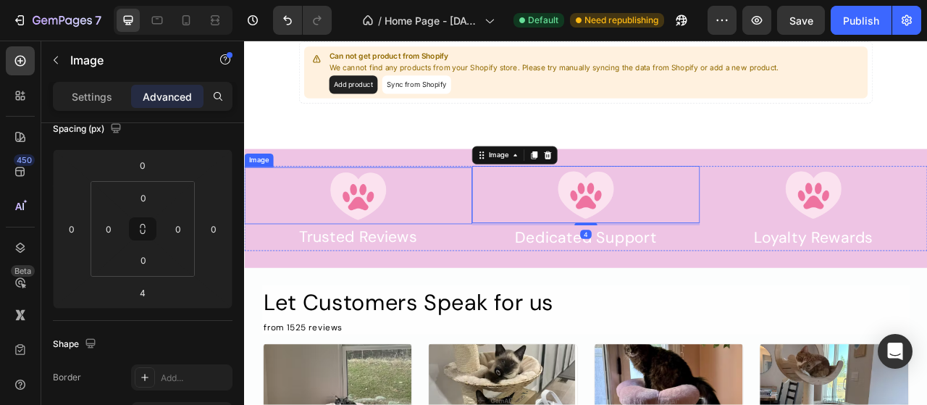
click at [383, 236] on img at bounding box center [389, 238] width 72 height 72
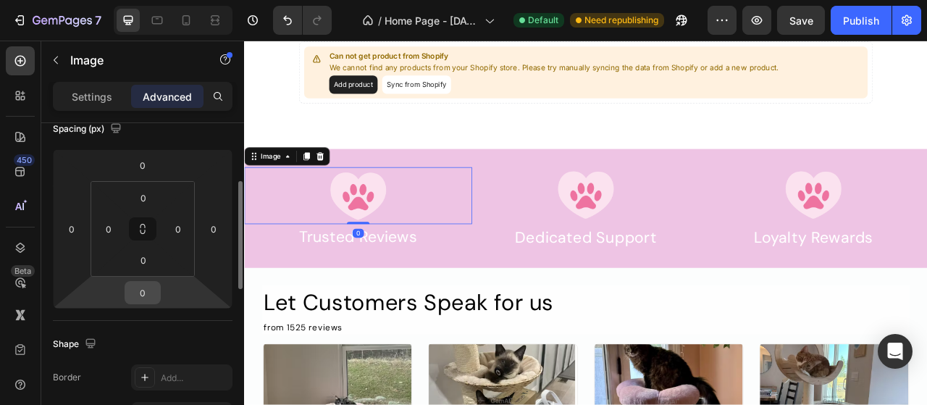
click at [148, 293] on input "0" at bounding box center [142, 293] width 29 height 22
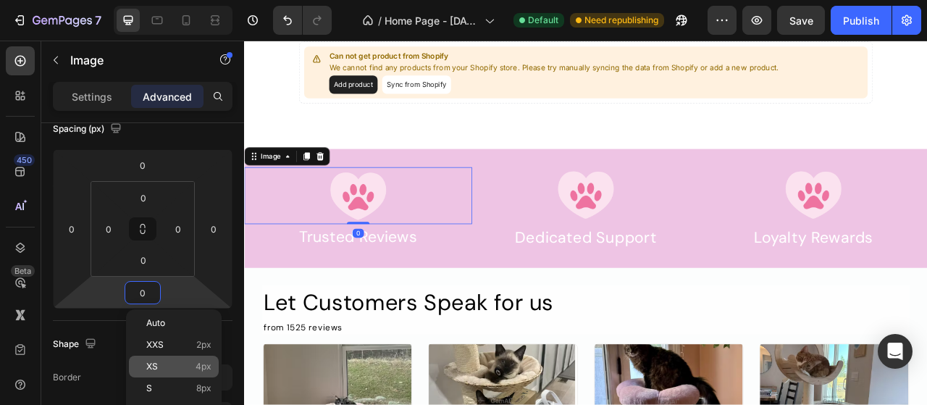
click at [172, 363] on p "XS 4px" at bounding box center [178, 367] width 65 height 10
type input "4"
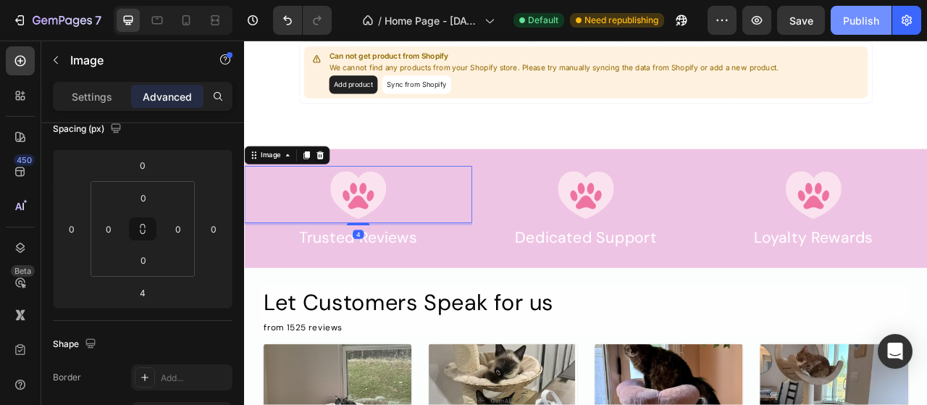
click at [864, 22] on div "Publish" at bounding box center [861, 20] width 36 height 15
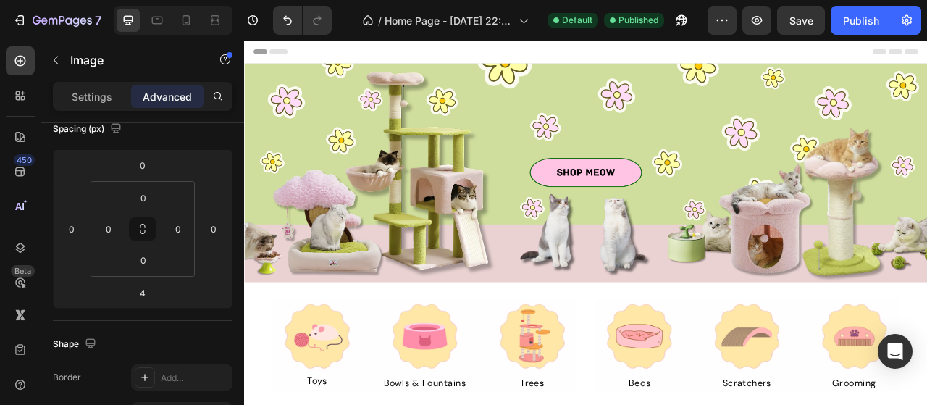
scroll to position [7, 0]
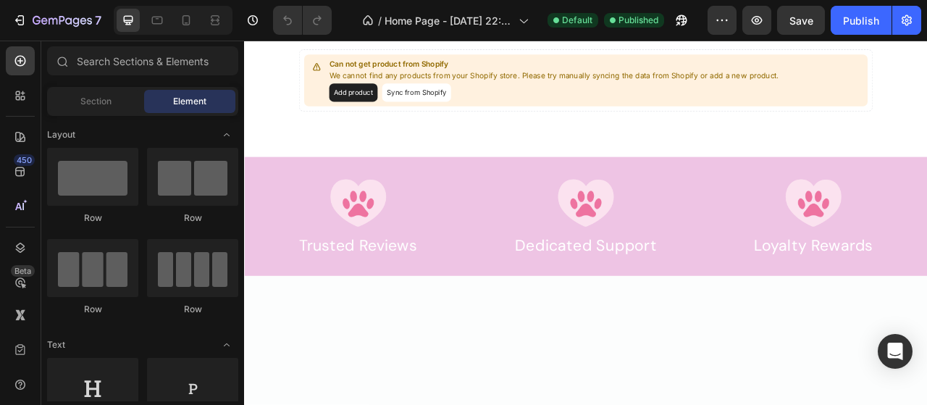
scroll to position [209, 0]
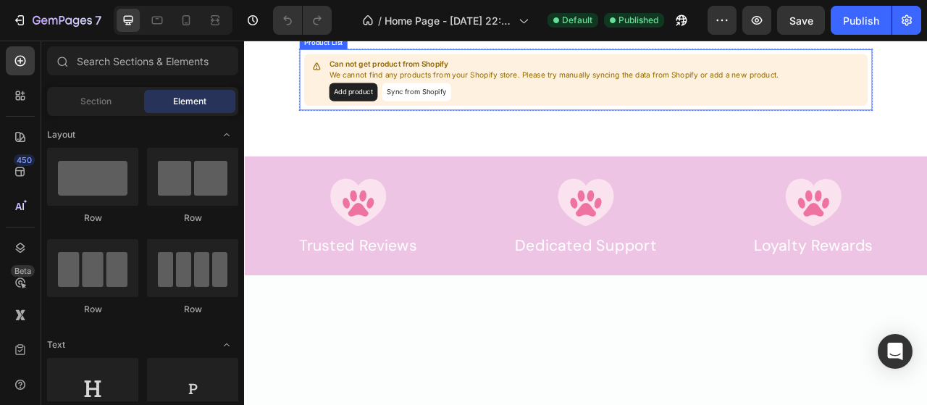
click at [547, 118] on div "Can not get product from Shopify We cannot find any products from your Shopify …" at bounding box center [638, 91] width 572 height 54
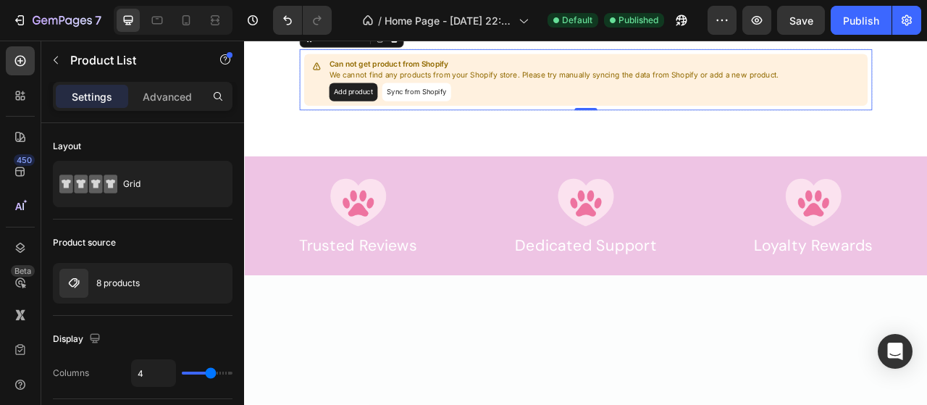
click at [460, 118] on button "Sync from Shopify" at bounding box center [464, 106] width 88 height 23
click at [485, 118] on button "Sync from Shopify" at bounding box center [464, 106] width 88 height 23
click at [466, 118] on button "Sync from Shopify" at bounding box center [464, 106] width 88 height 23
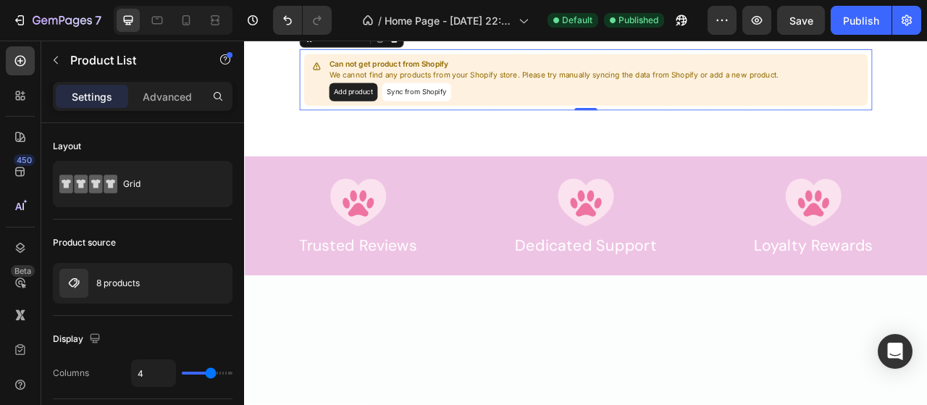
click at [466, 118] on button "Sync from Shopify" at bounding box center [464, 106] width 88 height 23
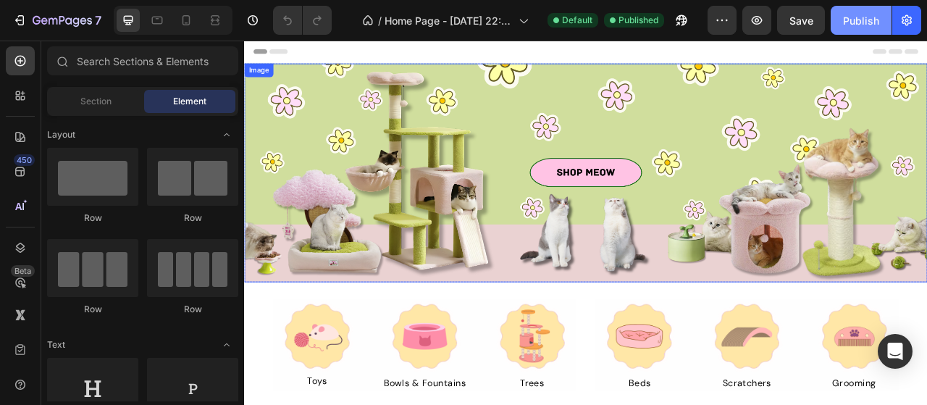
click at [852, 31] on button "Publish" at bounding box center [861, 20] width 61 height 29
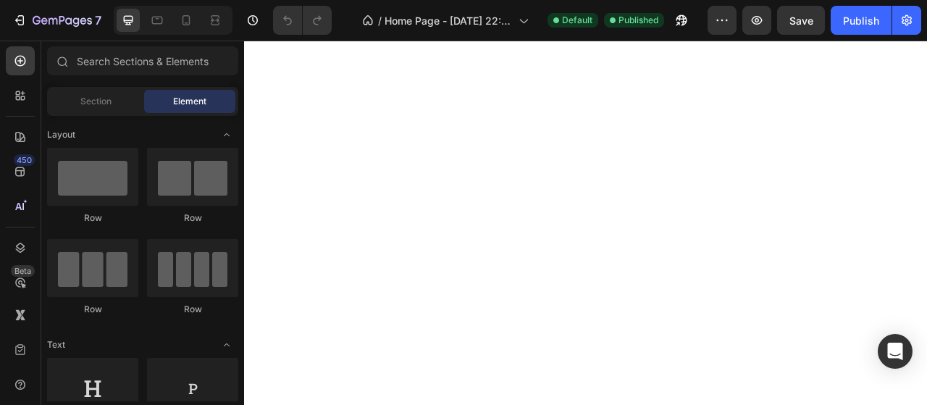
scroll to position [1231, 0]
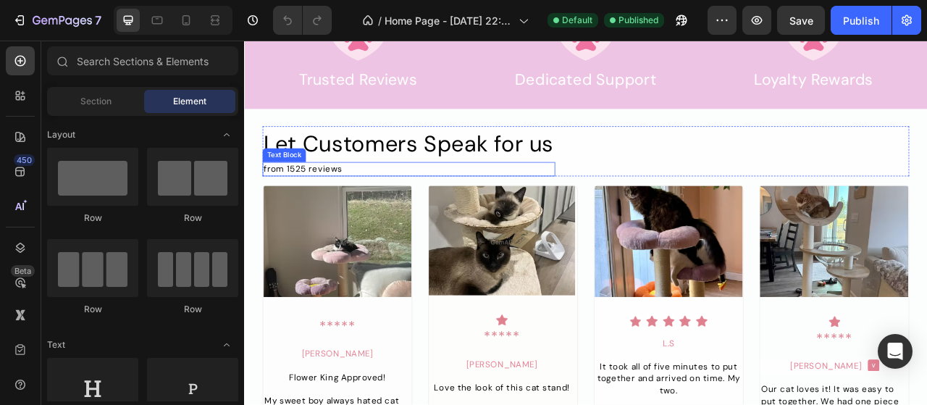
click at [338, 198] on div "from 1525 reviews" at bounding box center [453, 205] width 372 height 18
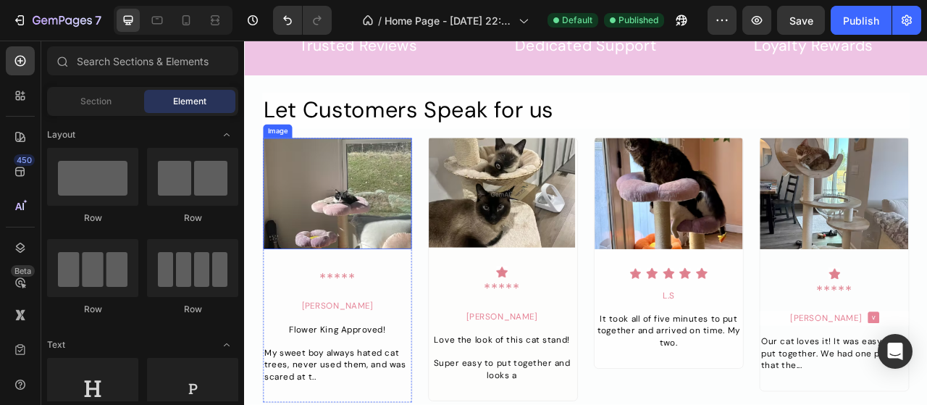
scroll to position [1322, 0]
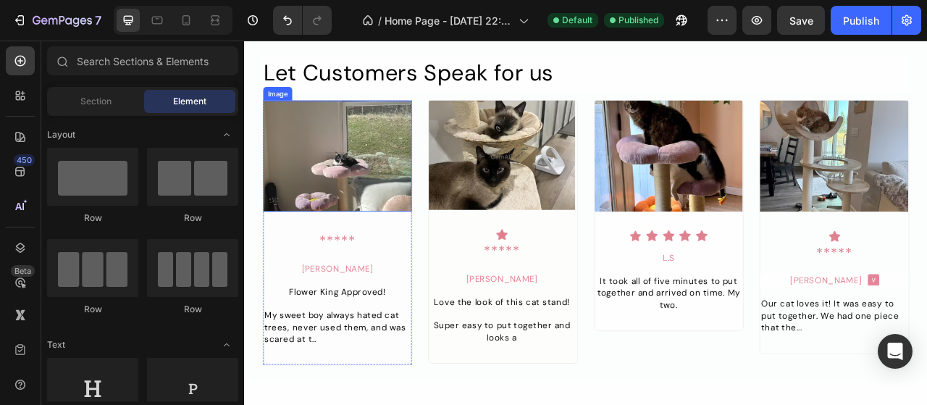
click at [361, 234] on img at bounding box center [362, 188] width 189 height 142
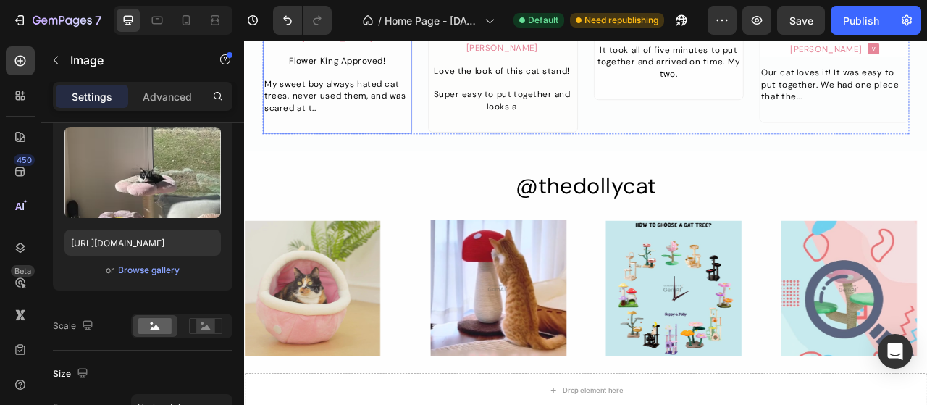
scroll to position [1723, 0]
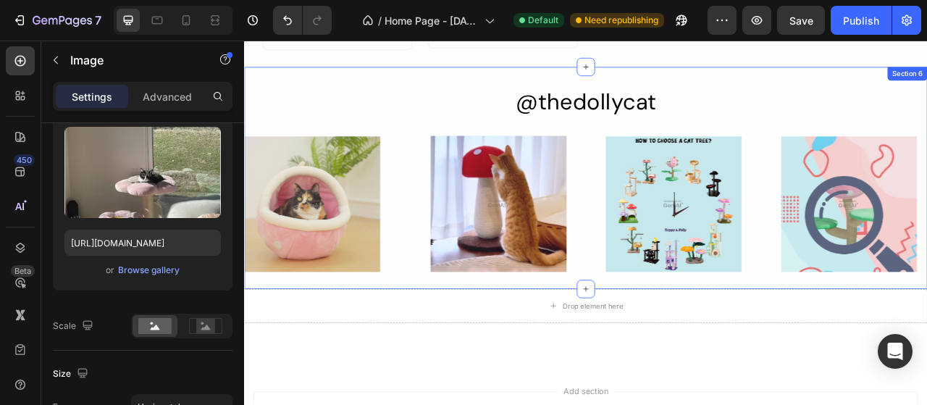
click at [648, 83] on div "@thedollycat Heading Image Image Image Image Row Row Section 6" at bounding box center [678, 216] width 869 height 283
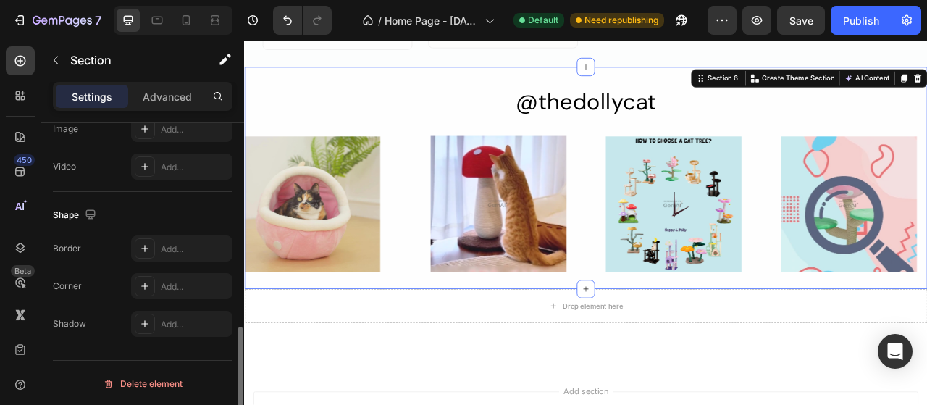
scroll to position [559, 0]
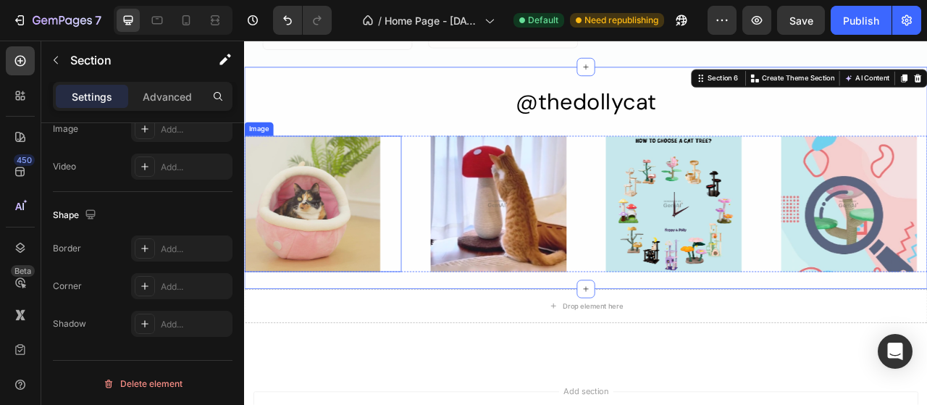
click at [397, 271] on img at bounding box center [330, 248] width 173 height 173
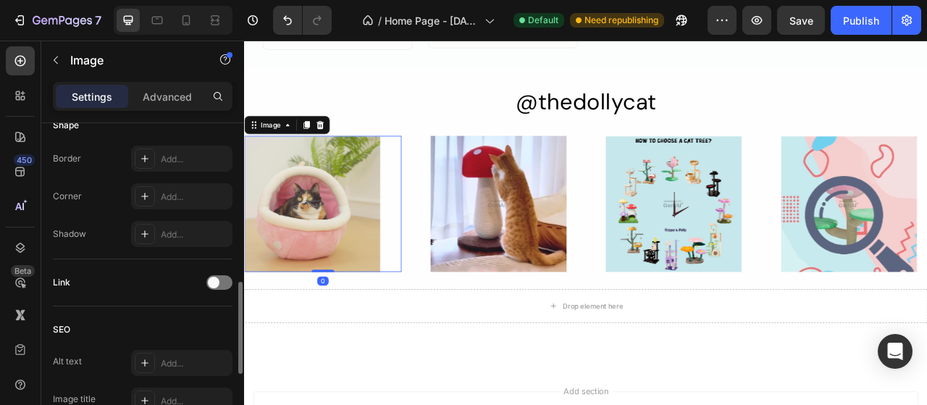
scroll to position [0, 0]
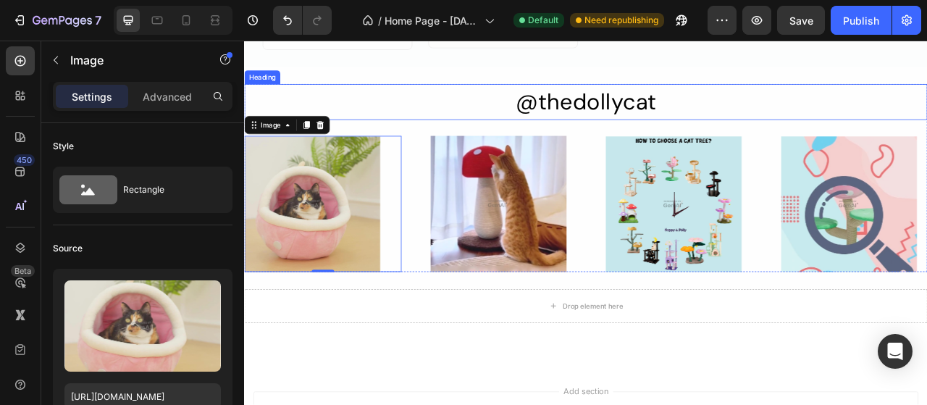
click at [817, 96] on h2 "@thedollycat" at bounding box center [678, 119] width 869 height 46
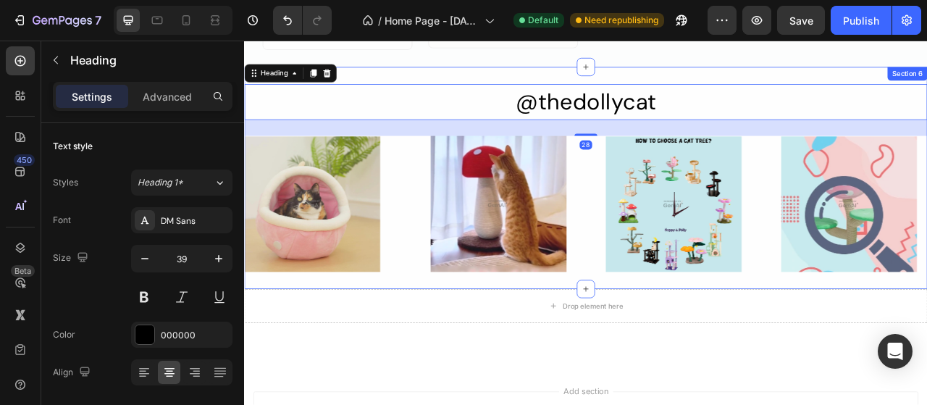
click at [825, 80] on div "@thedollycat Heading 28 Image Image Image Image Row Row Section 6" at bounding box center [678, 216] width 869 height 283
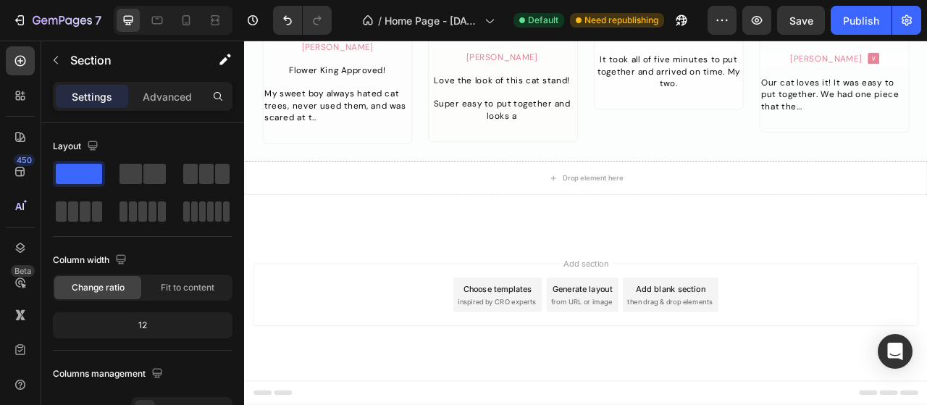
scroll to position [1601, 0]
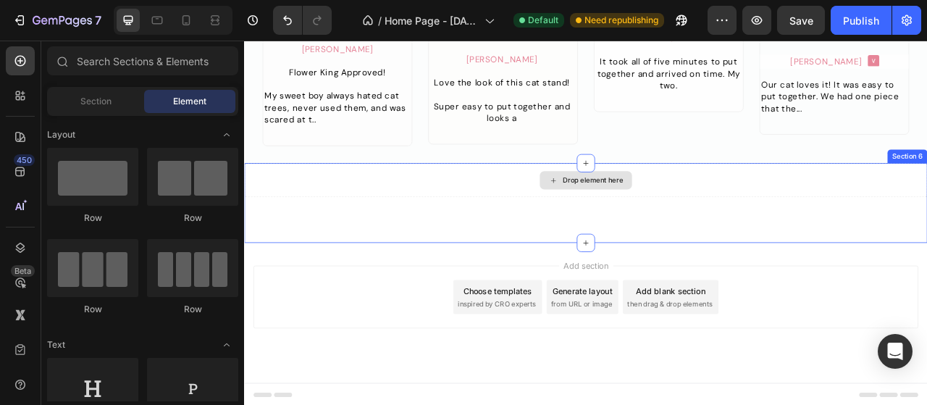
click at [683, 226] on div "Drop element here" at bounding box center [678, 218] width 117 height 23
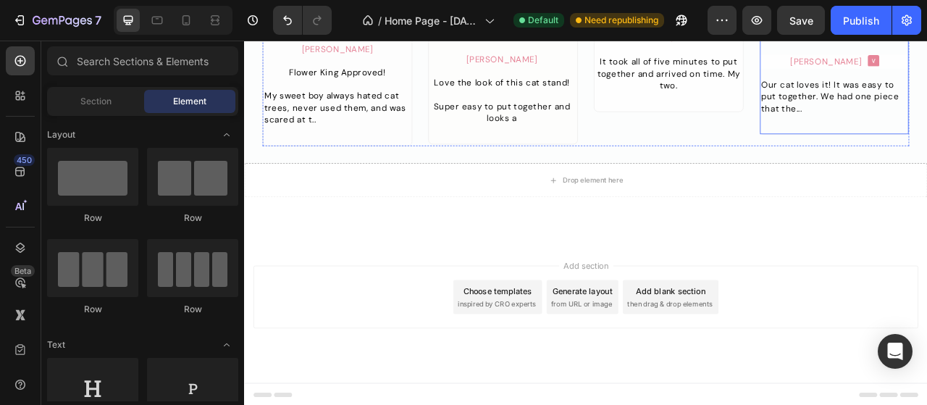
scroll to position [1371, 0]
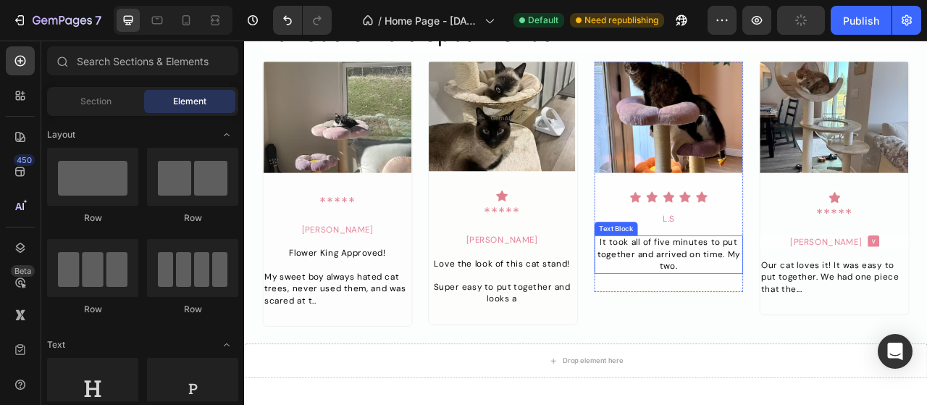
click at [754, 327] on div "It took all of five minutes to put together and arrived on time. My two." at bounding box center [784, 313] width 189 height 49
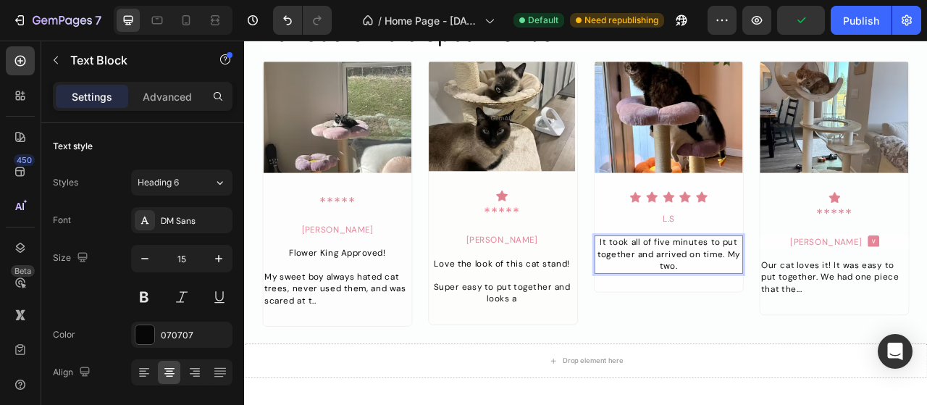
click at [711, 317] on p "It took all of five minutes to put together and arrived on time. My two." at bounding box center [784, 314] width 186 height 46
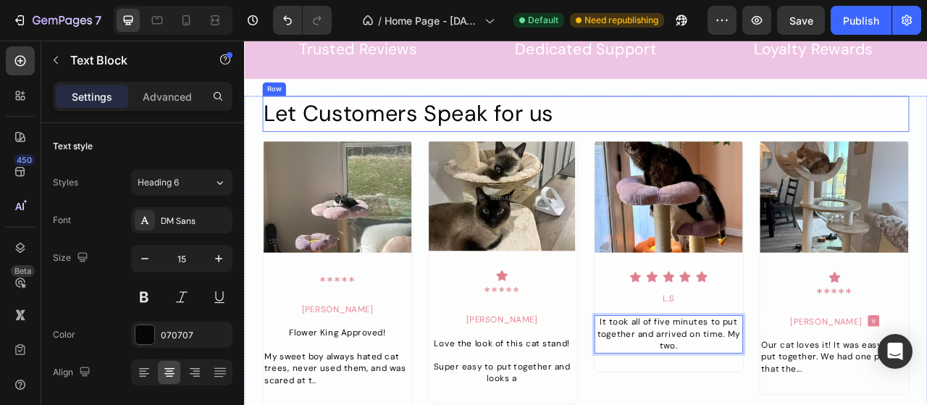
click at [727, 128] on div "Let Customers Speak for us Heading Row" at bounding box center [678, 135] width 823 height 46
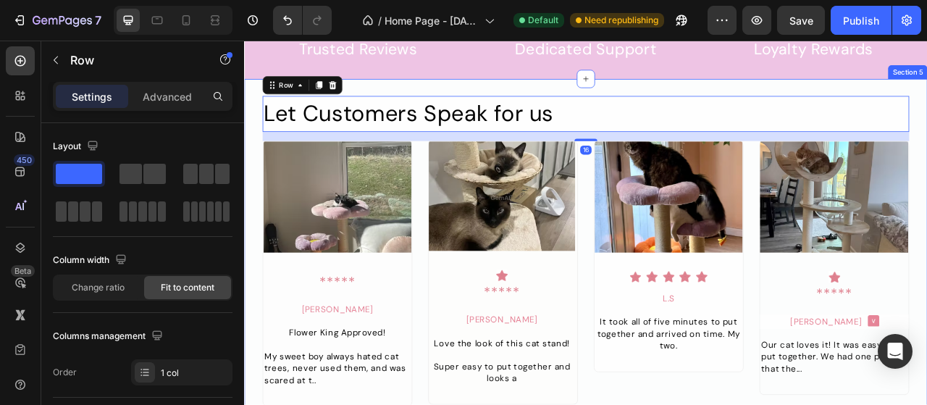
click at [724, 99] on div "Let Customers Speak for us Heading Row 16 Image ***** Text Block Rachel Text Bl…" at bounding box center [678, 309] width 869 height 438
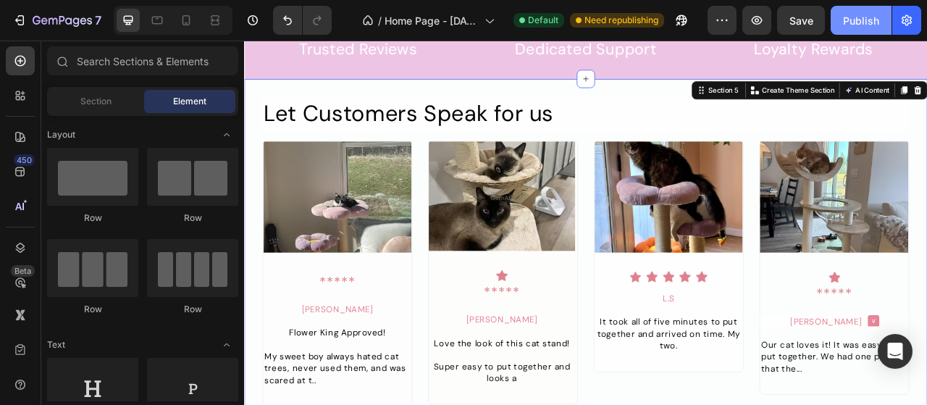
click at [881, 19] on button "Publish" at bounding box center [861, 20] width 61 height 29
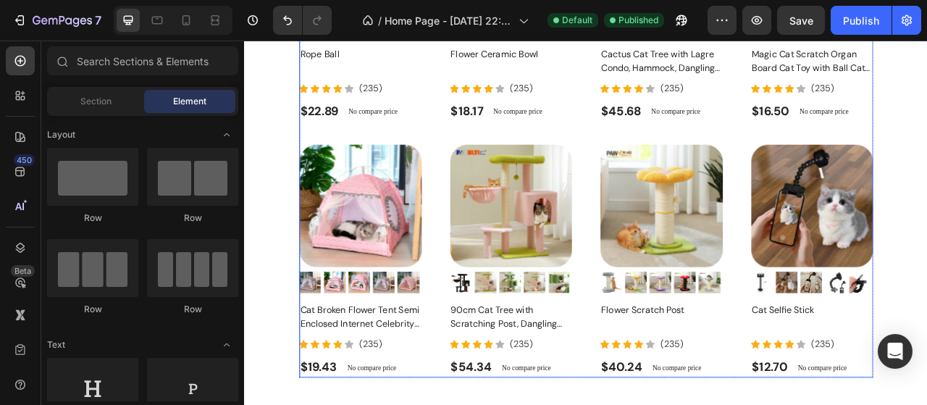
scroll to position [0, 0]
